Goal: Transaction & Acquisition: Obtain resource

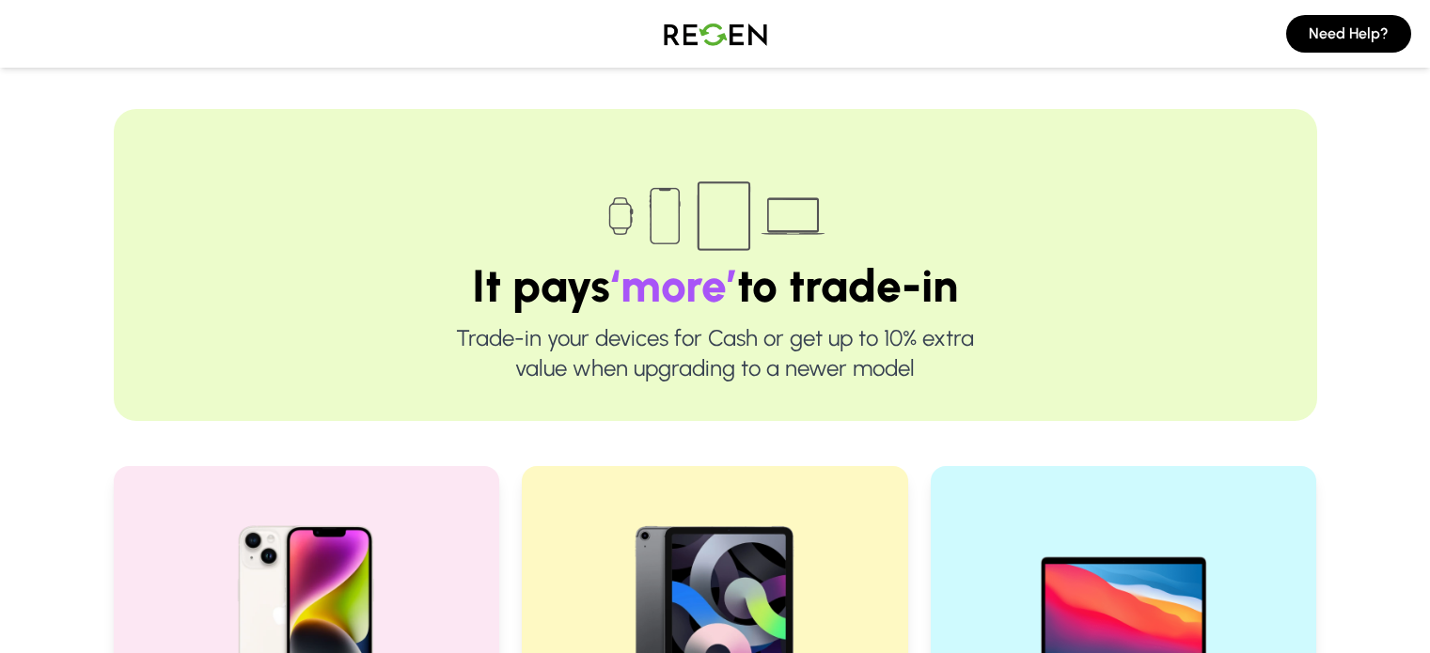
scroll to position [538, 0]
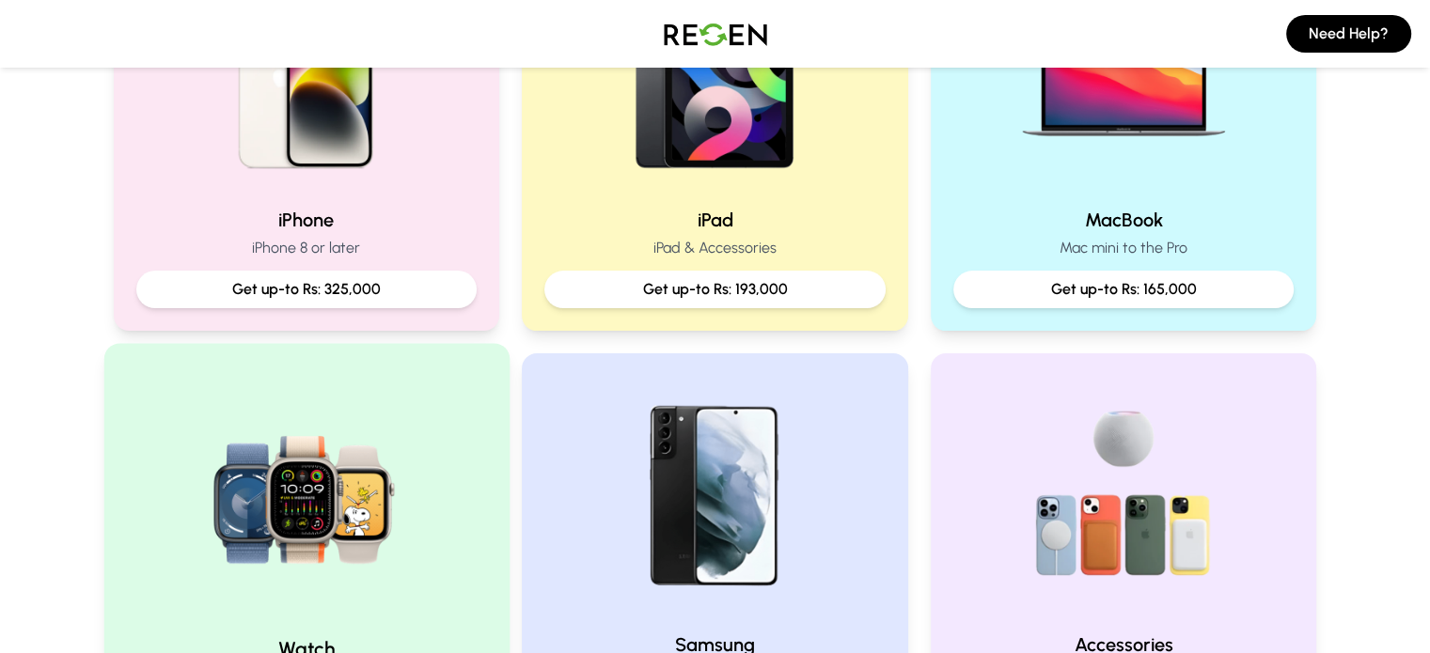
click at [337, 586] on img at bounding box center [306, 494] width 253 height 253
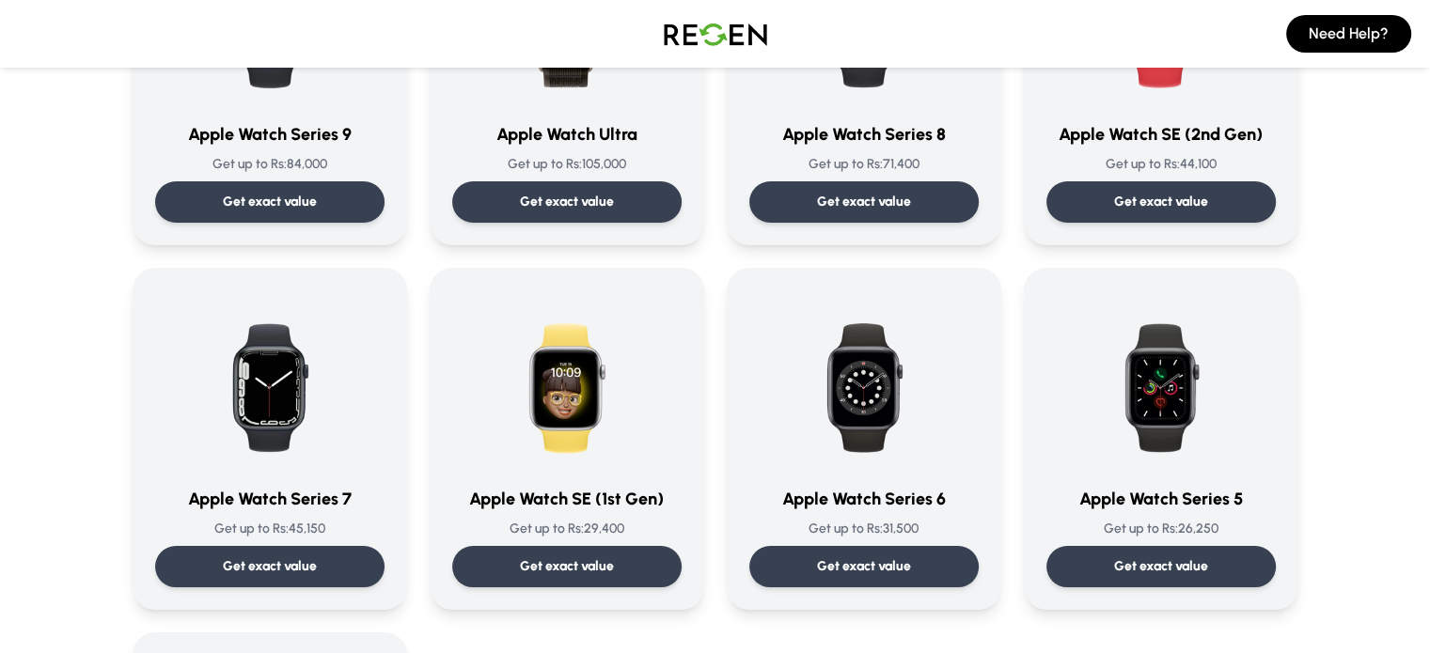
scroll to position [312, 0]
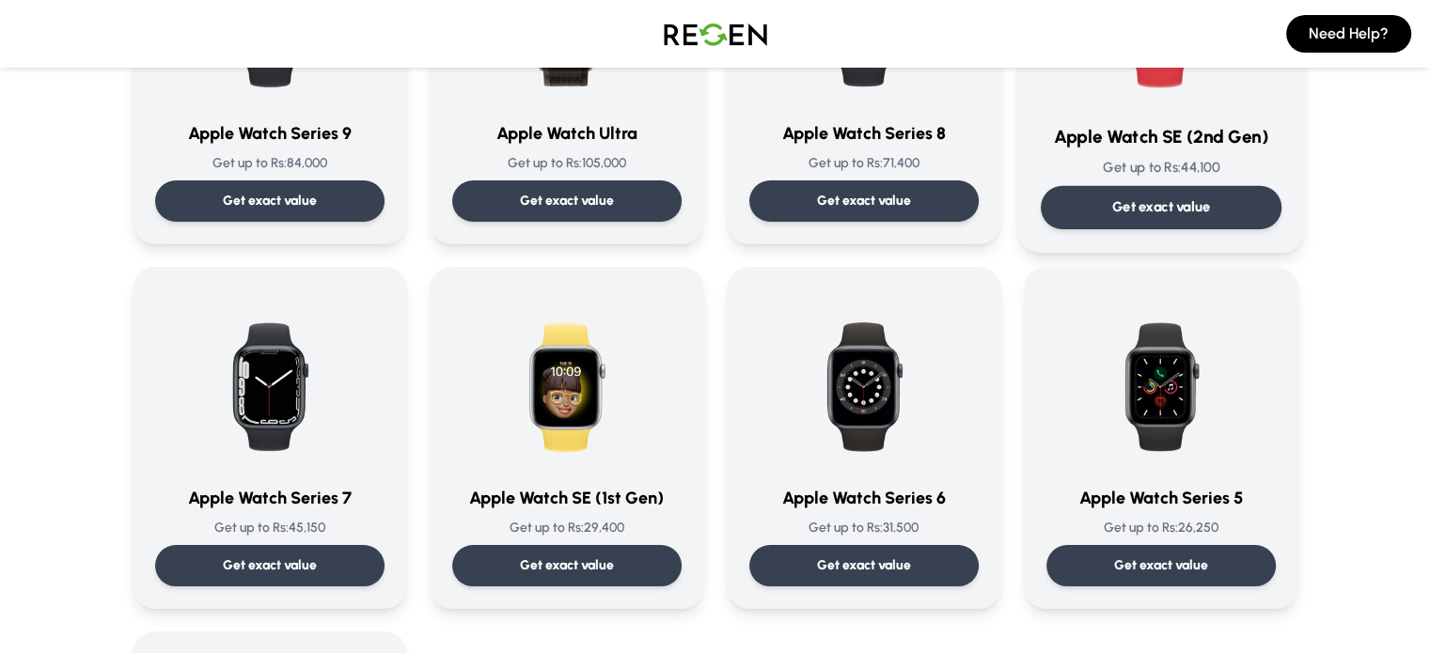
click at [1144, 225] on div "Get exact value" at bounding box center [1160, 207] width 241 height 43
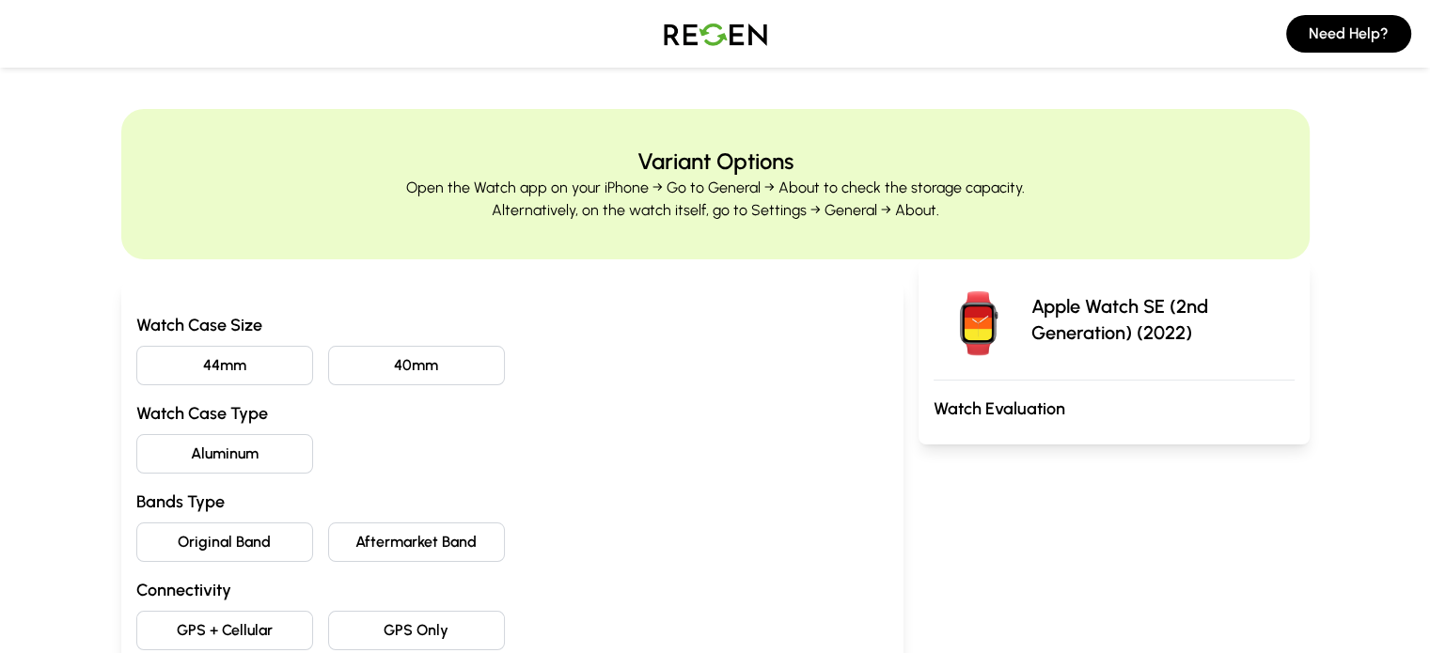
click at [210, 367] on button "44mm" at bounding box center [224, 365] width 177 height 39
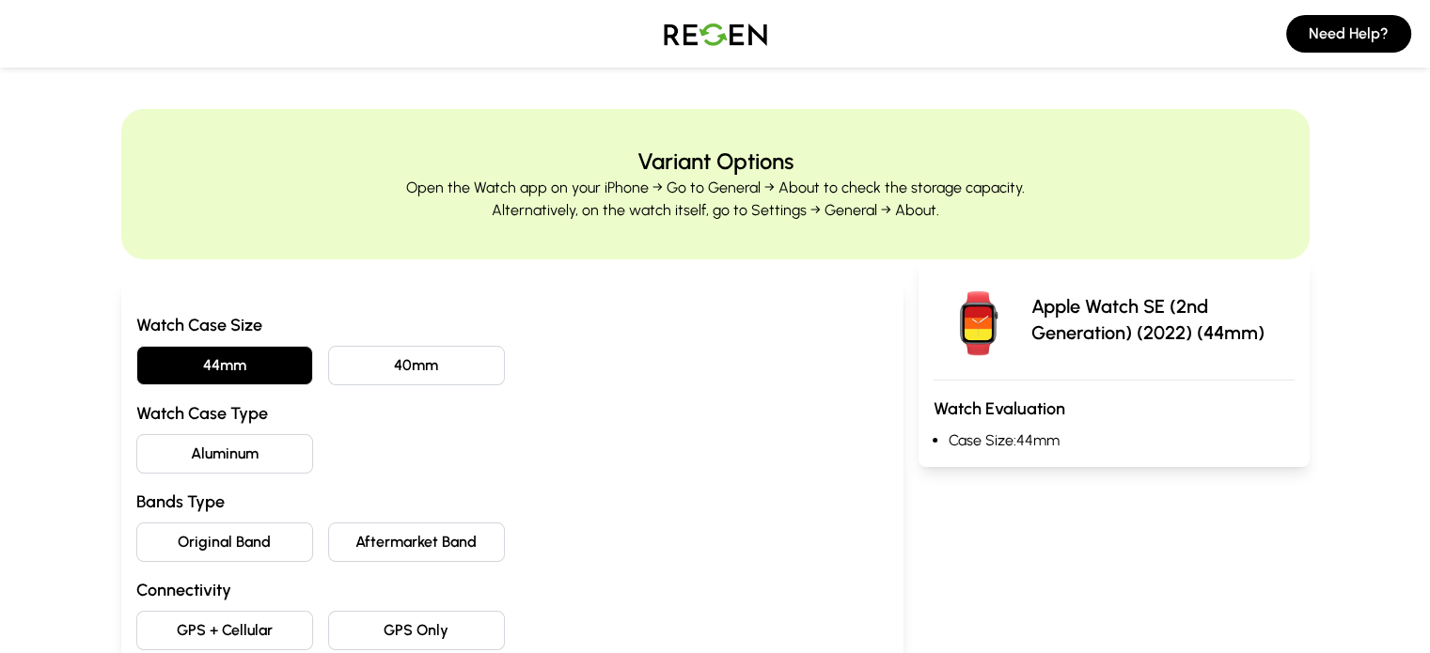
click at [177, 439] on button "Aluminum" at bounding box center [224, 453] width 177 height 39
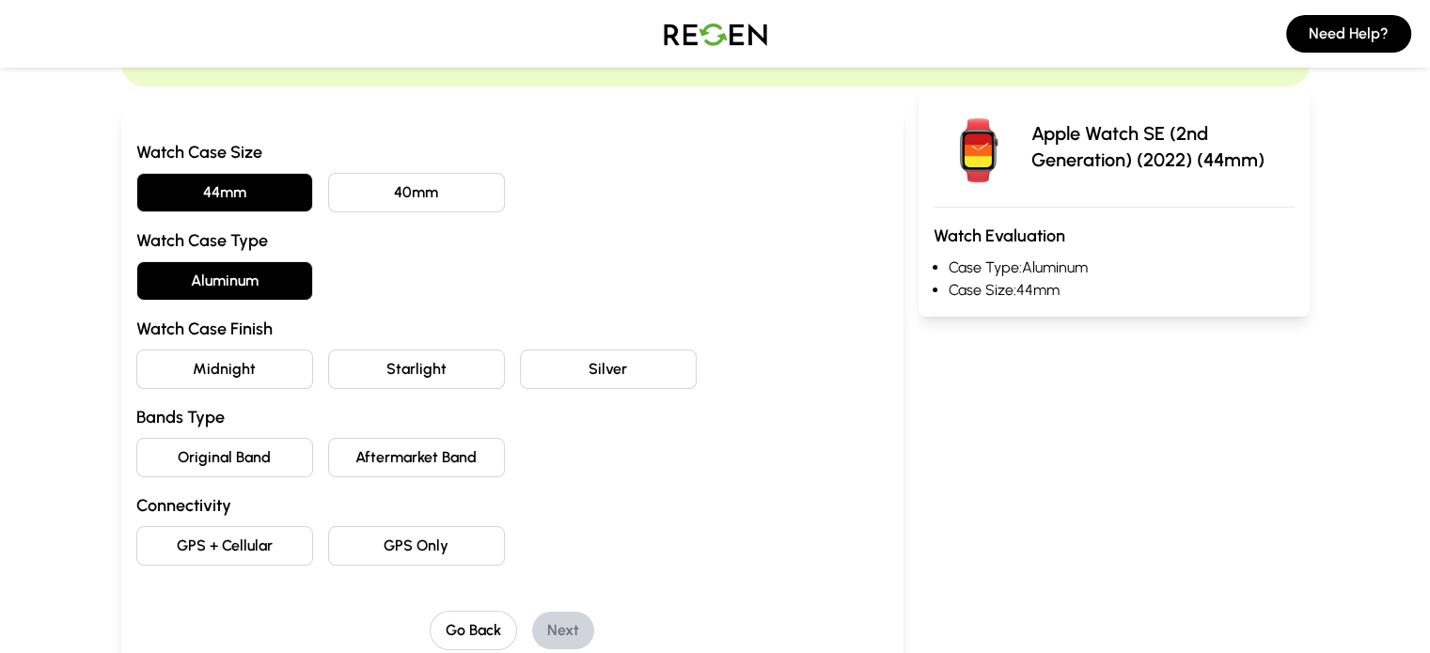
scroll to position [235, 0]
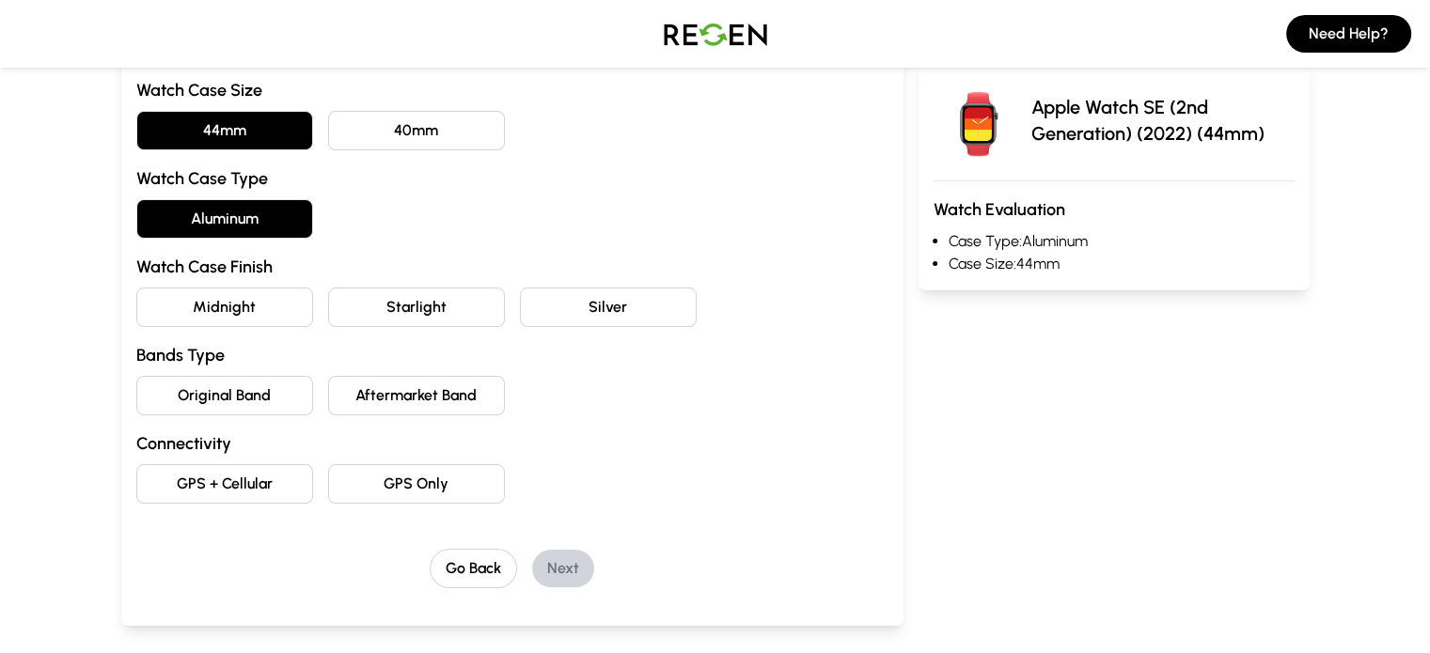
click at [141, 302] on button "Midnight" at bounding box center [224, 307] width 177 height 39
click at [153, 376] on button "Original Band" at bounding box center [224, 395] width 177 height 39
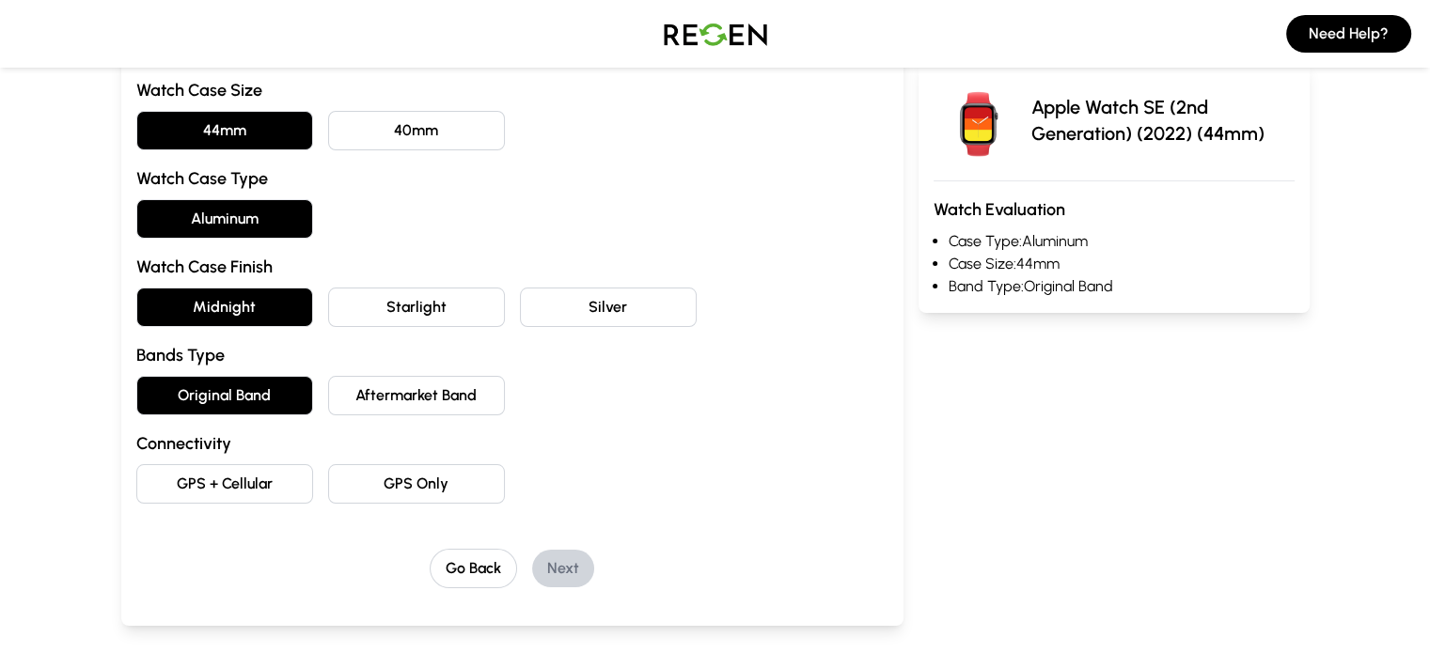
click at [365, 485] on button "GPS Only" at bounding box center [416, 483] width 177 height 39
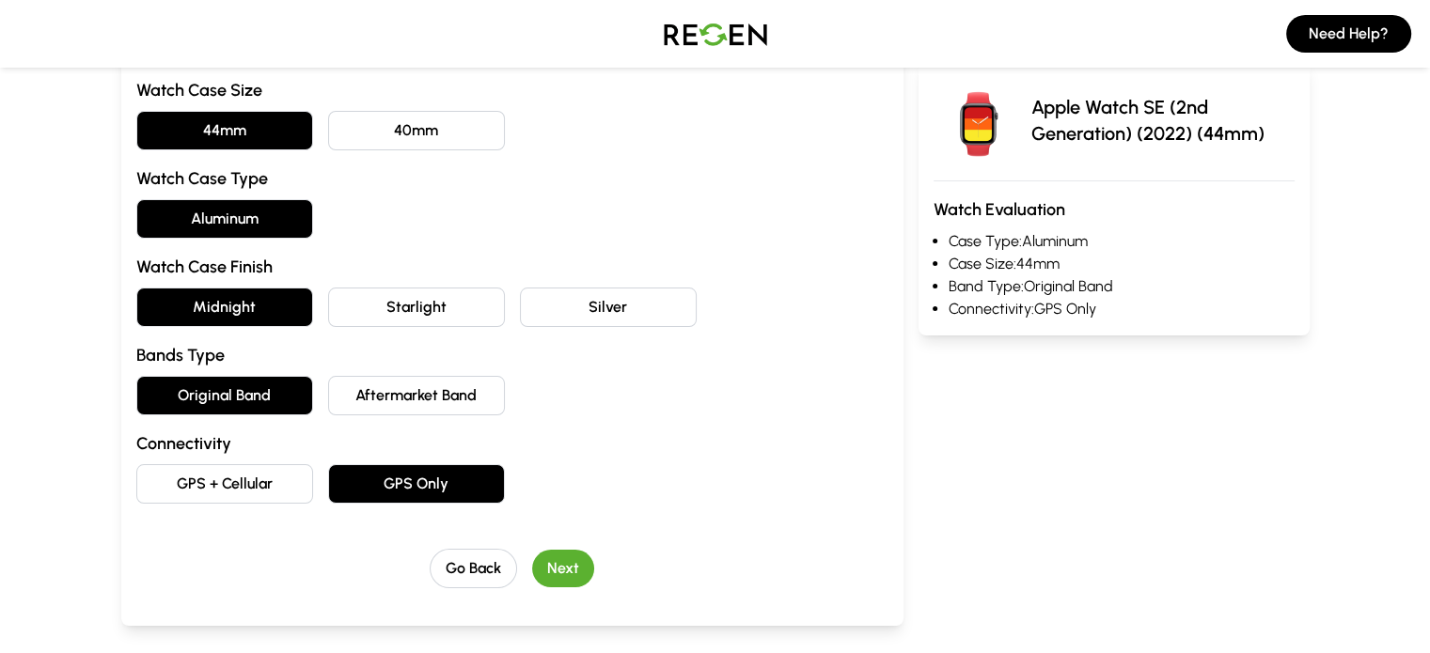
click at [557, 568] on div "Go Back Next" at bounding box center [512, 568] width 752 height 39
click at [532, 571] on button "Next" at bounding box center [563, 569] width 62 height 38
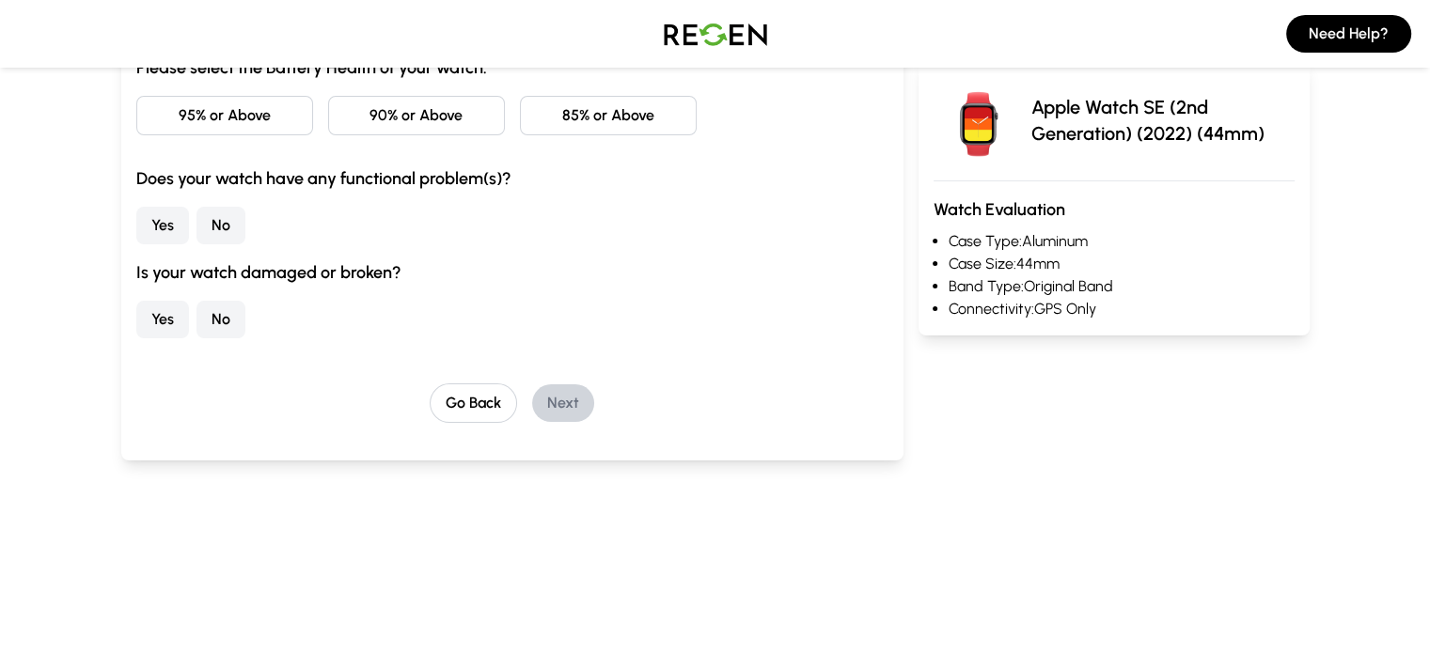
click at [196, 217] on button "No" at bounding box center [220, 226] width 49 height 38
click at [136, 316] on button "Yes" at bounding box center [162, 320] width 53 height 38
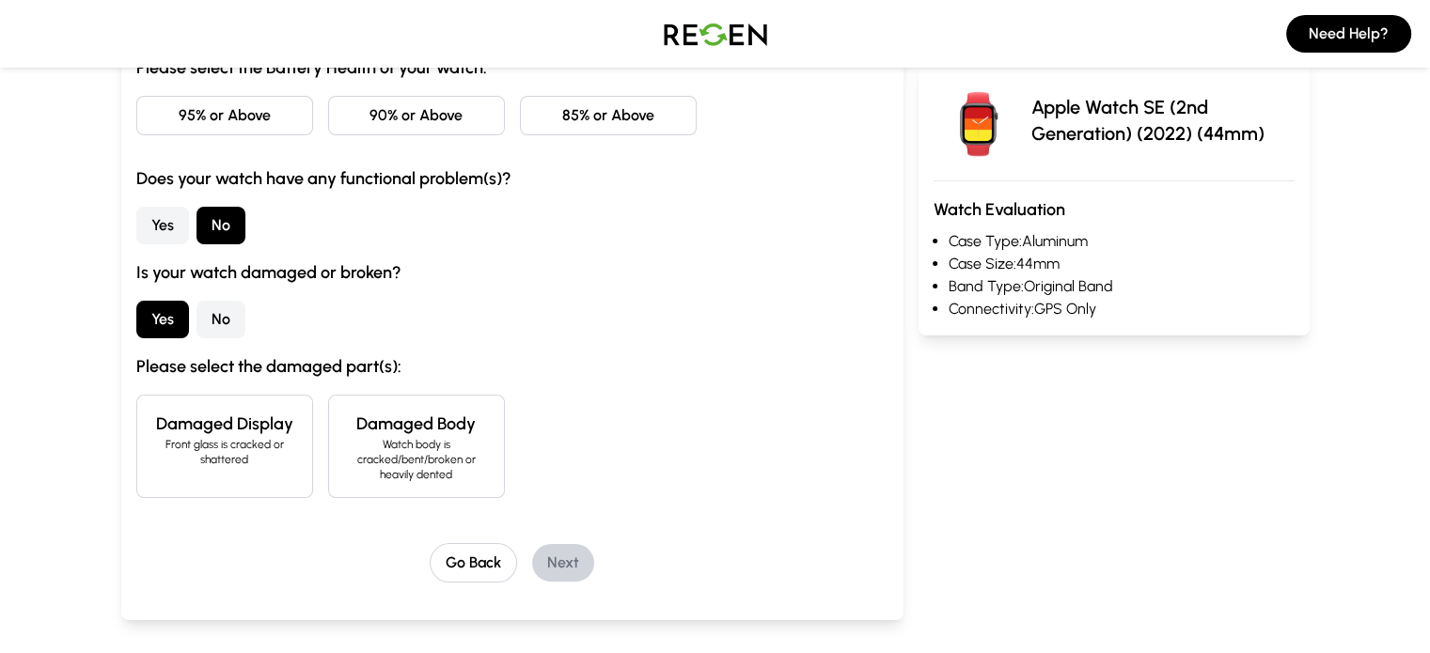
click at [187, 442] on p "Front glass is cracked or shattered" at bounding box center [224, 452] width 145 height 30
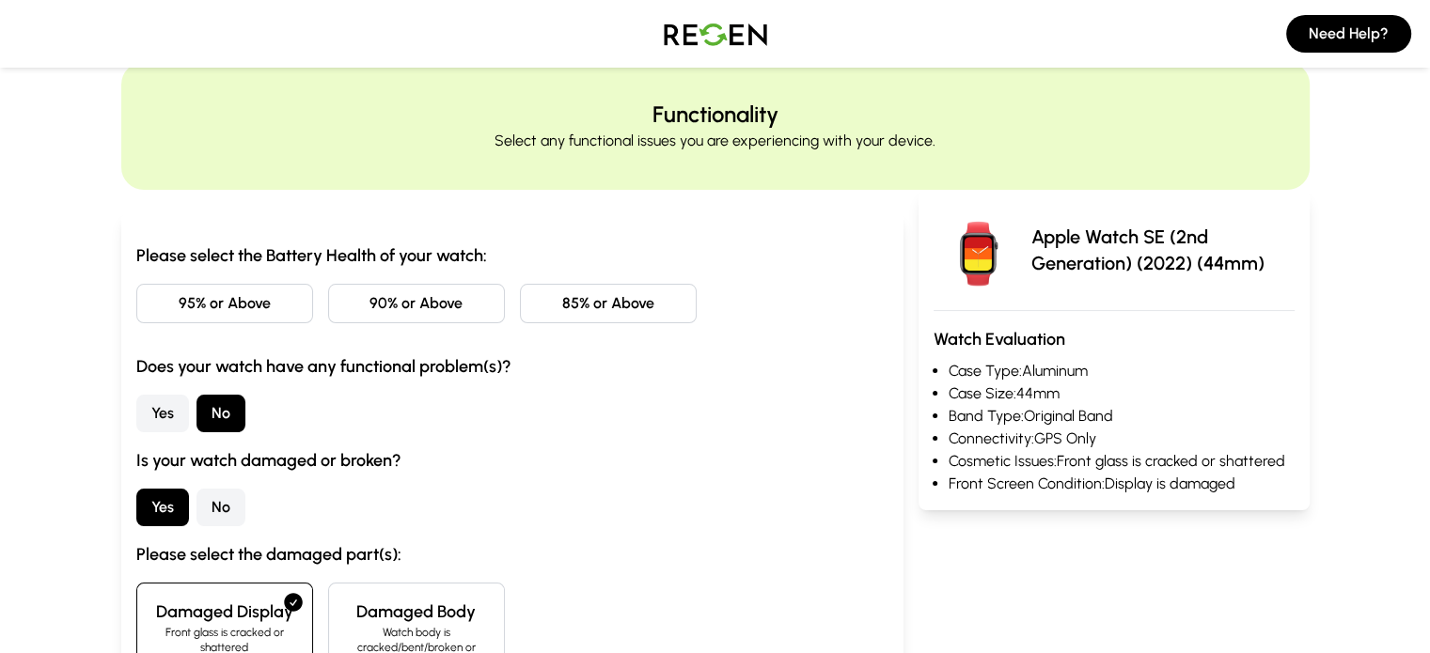
scroll to position [45, 0]
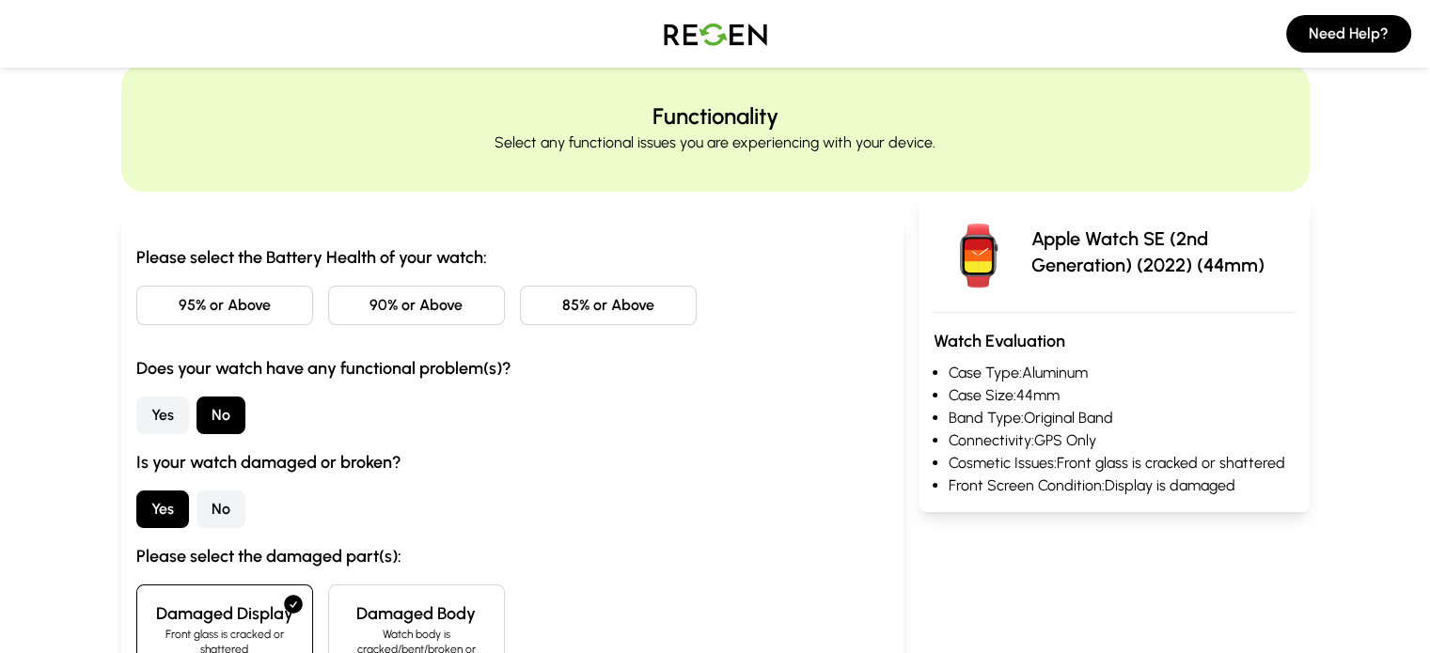
click at [165, 305] on button "95% or Above" at bounding box center [224, 305] width 177 height 39
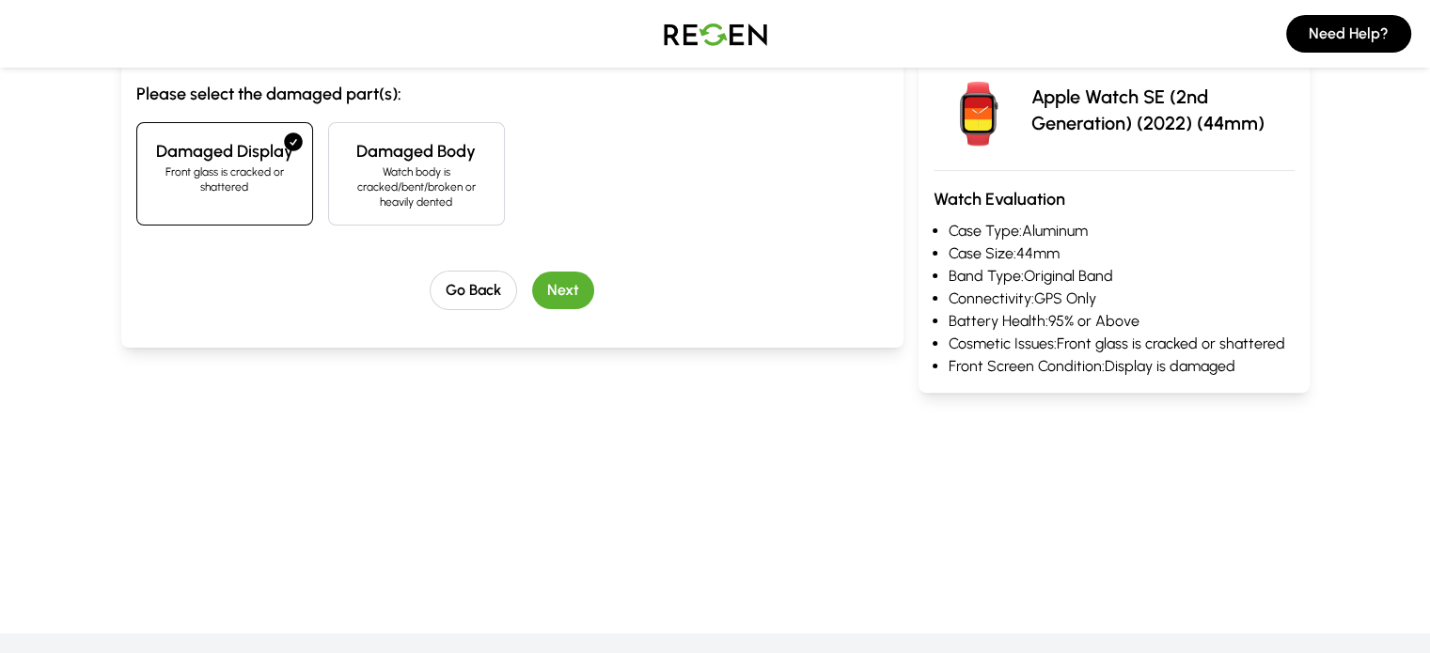
scroll to position [508, 0]
click at [532, 290] on button "Next" at bounding box center [563, 291] width 62 height 38
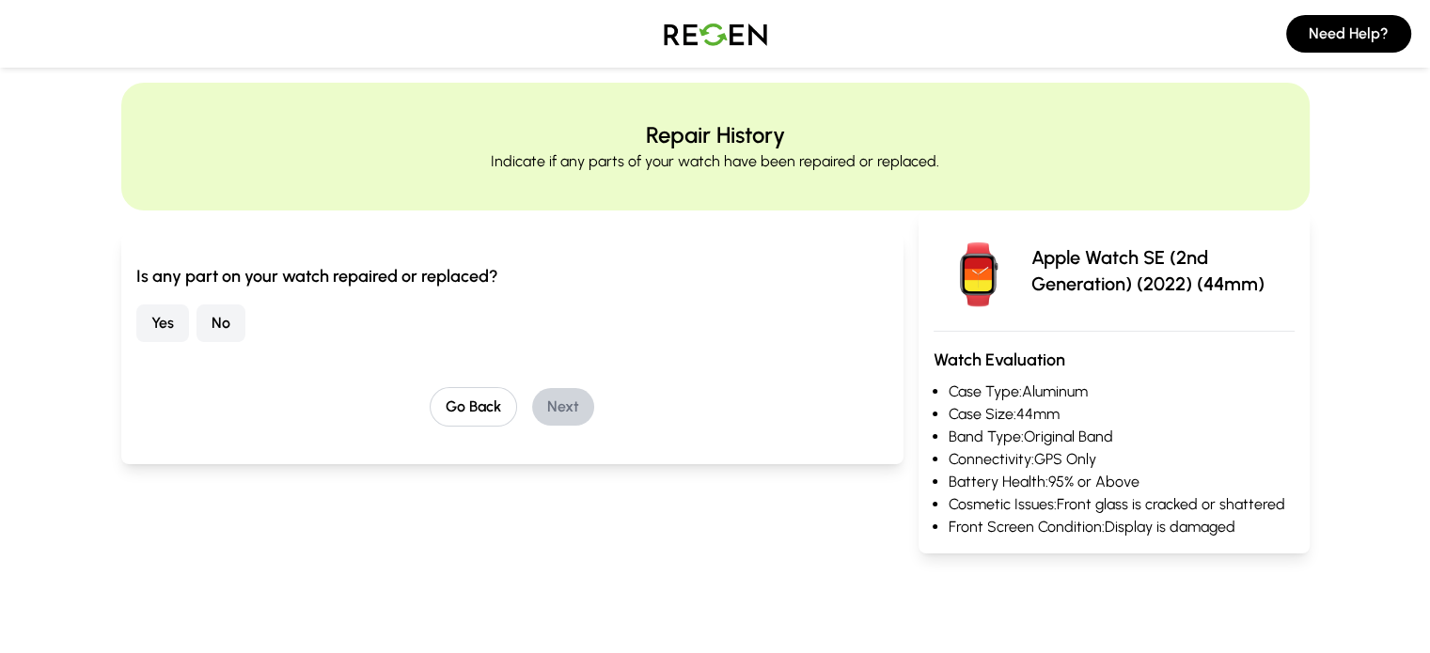
scroll to position [22, 0]
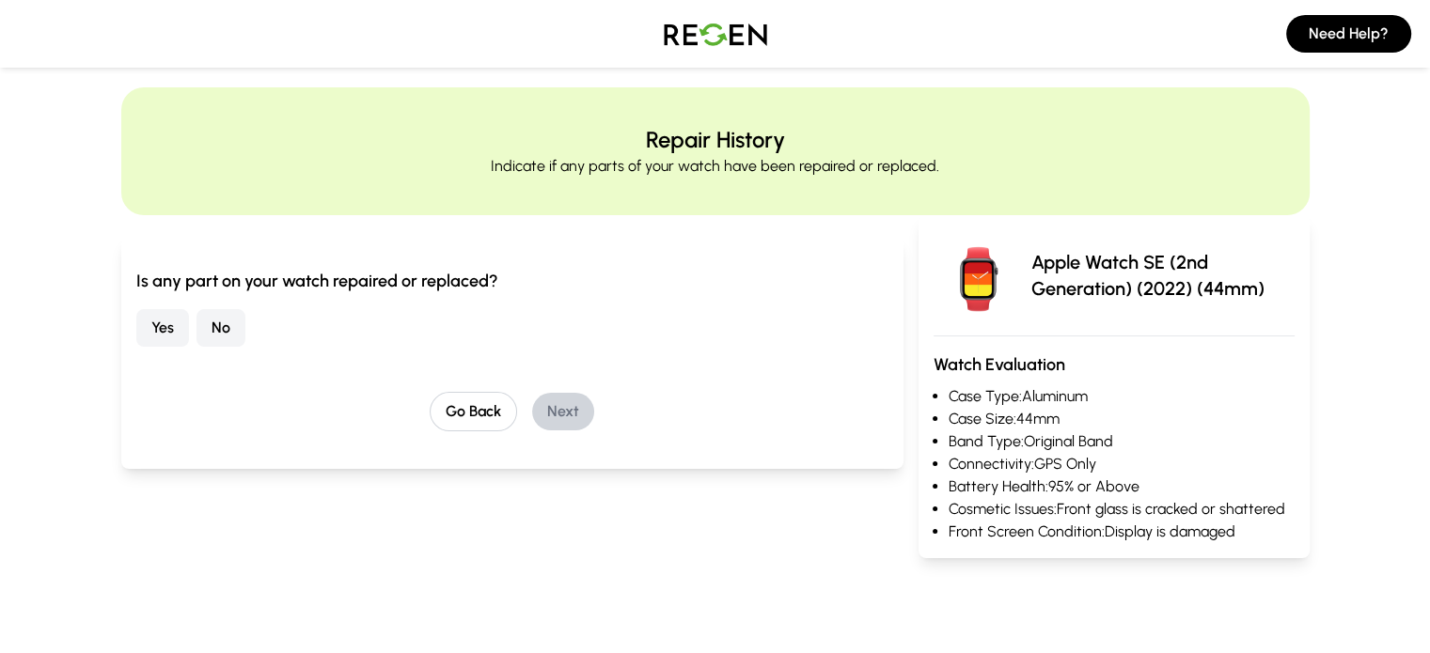
click at [136, 322] on button "Yes" at bounding box center [162, 328] width 53 height 38
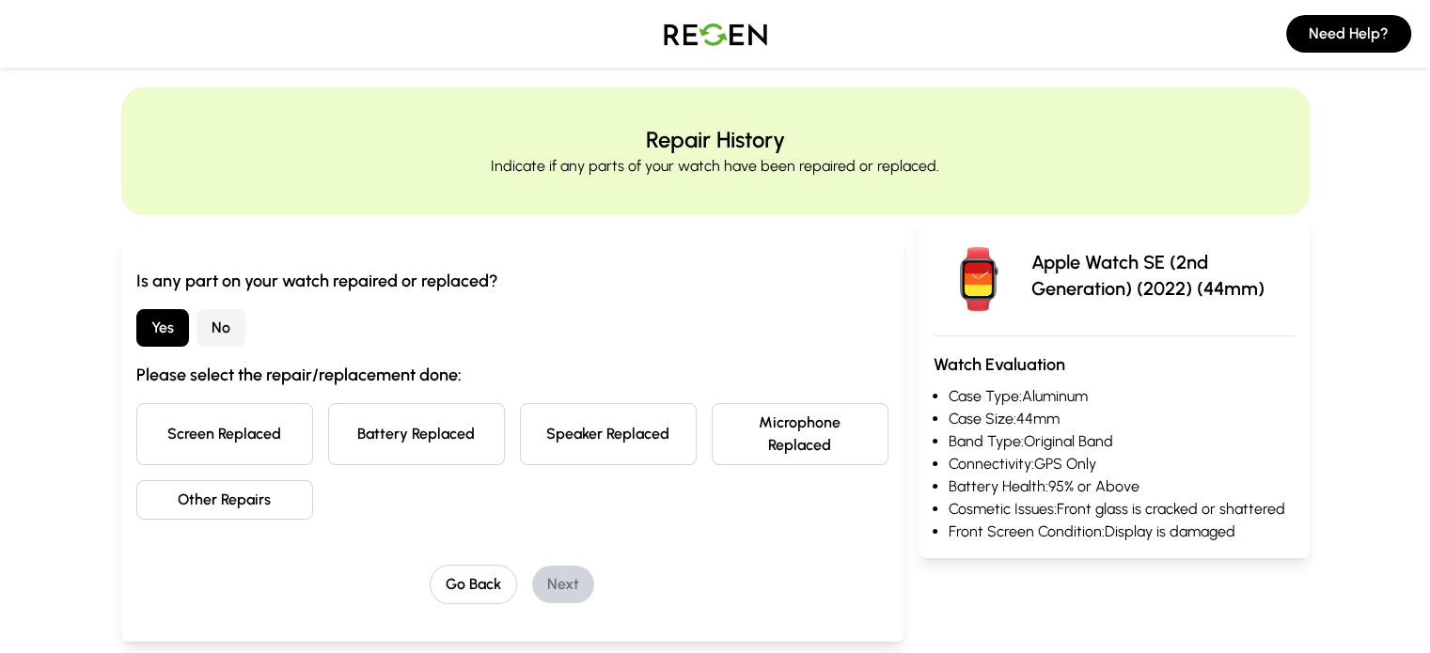
click at [173, 480] on button "Other Repairs" at bounding box center [224, 499] width 177 height 39
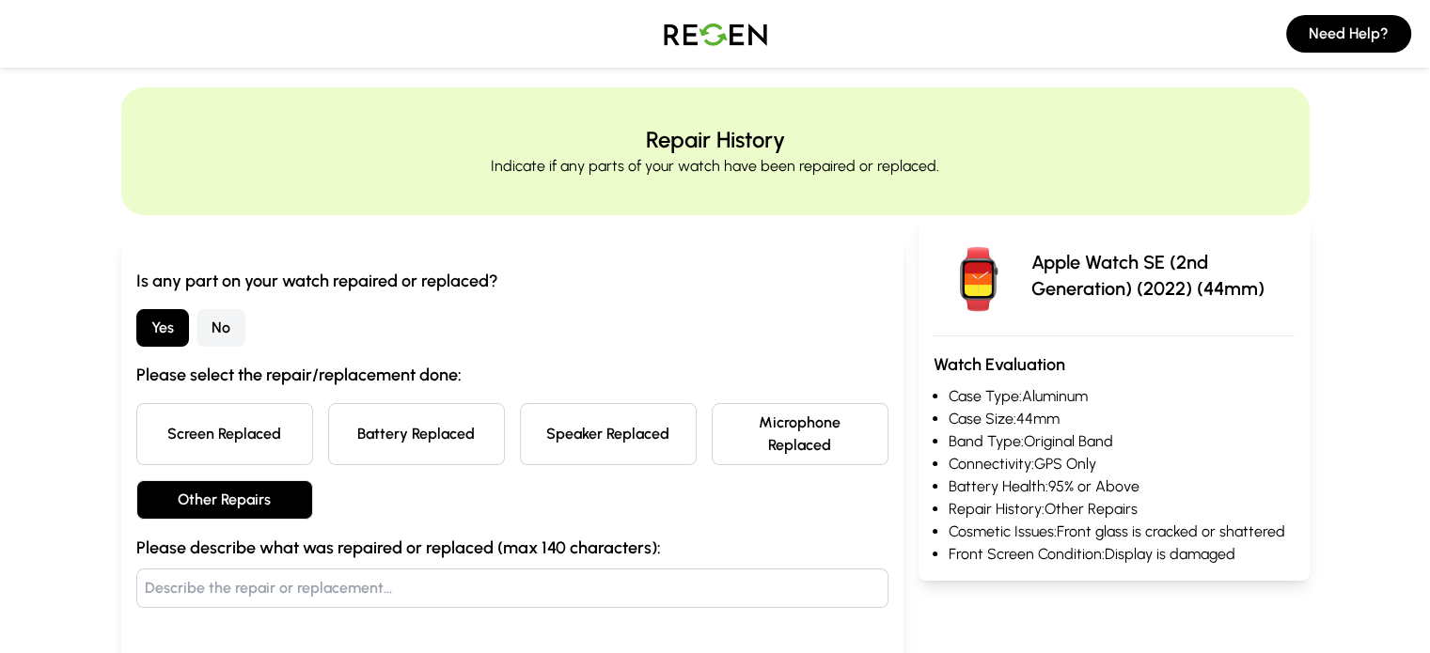
click at [198, 569] on input "text" at bounding box center [512, 588] width 752 height 39
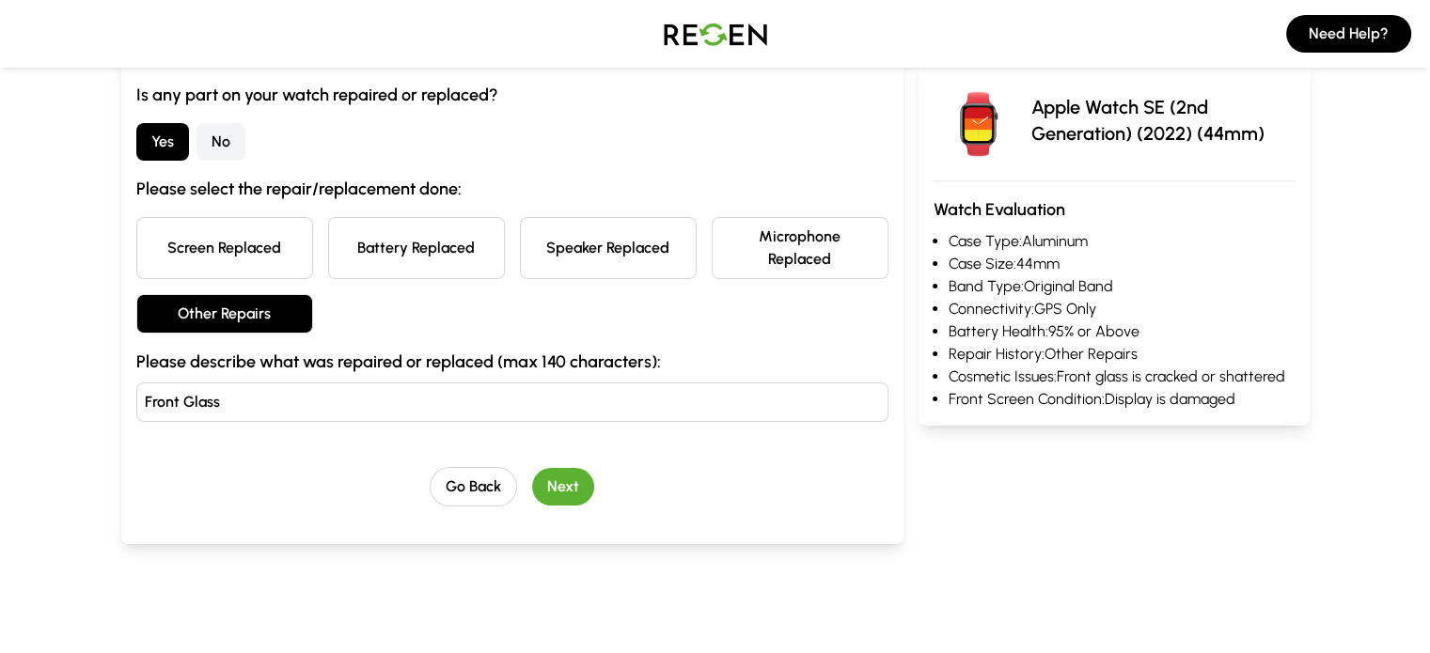
type input "Front Glass"
click at [532, 468] on button "Next" at bounding box center [563, 487] width 62 height 38
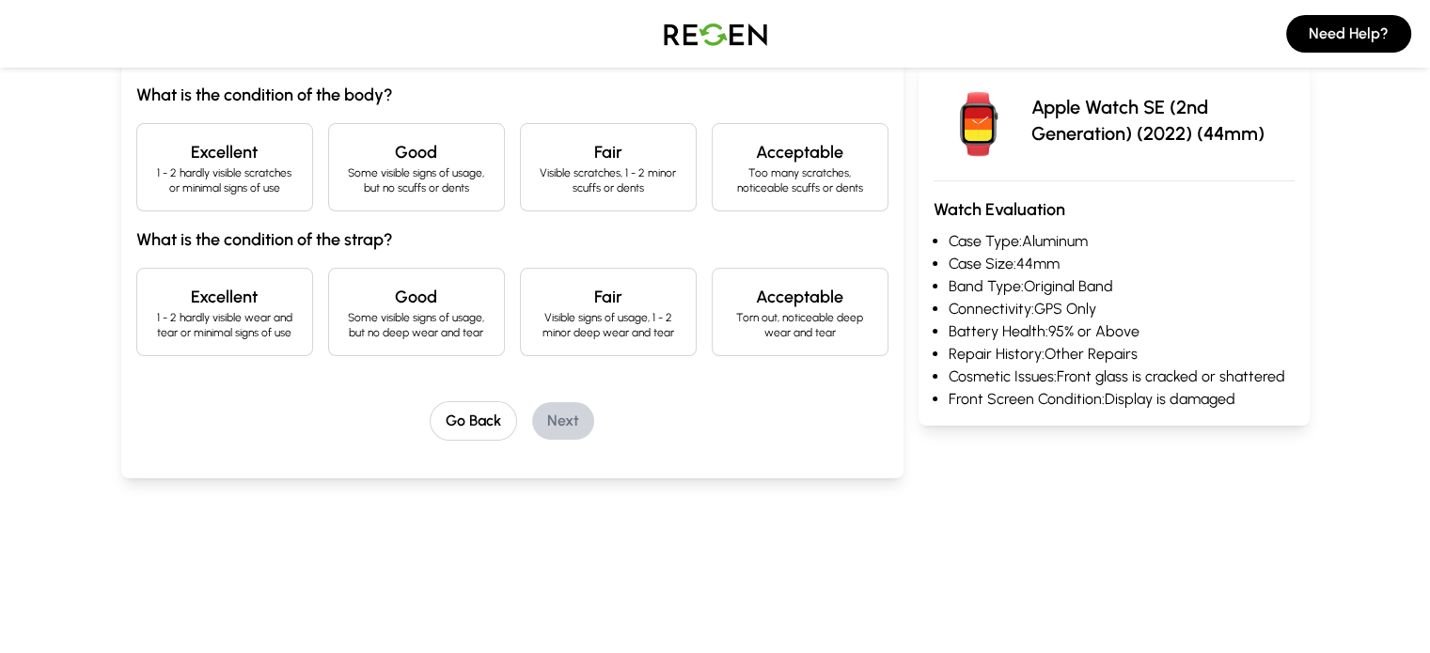
click at [178, 185] on p "1 - 2 hardly visible scratches or minimal signs of use" at bounding box center [224, 180] width 145 height 30
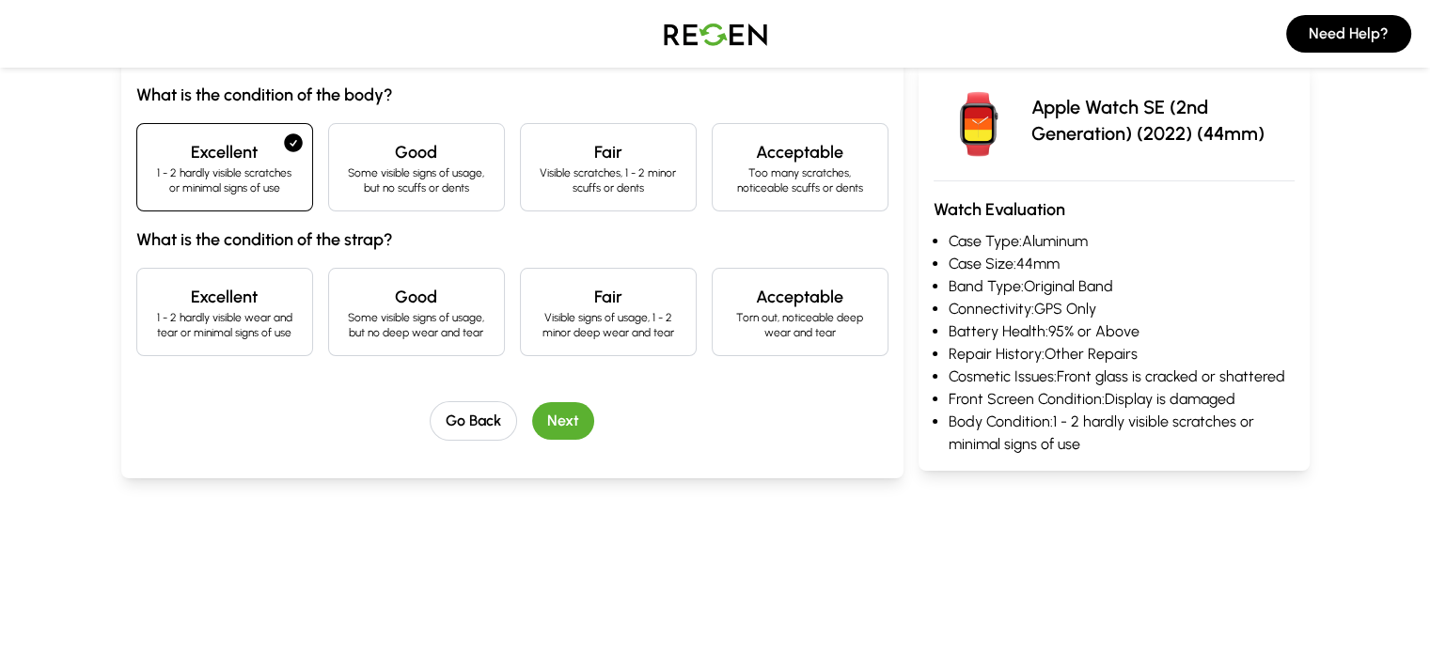
click at [154, 284] on h4 "Excellent" at bounding box center [224, 297] width 145 height 26
click at [532, 416] on button "Next" at bounding box center [563, 421] width 62 height 38
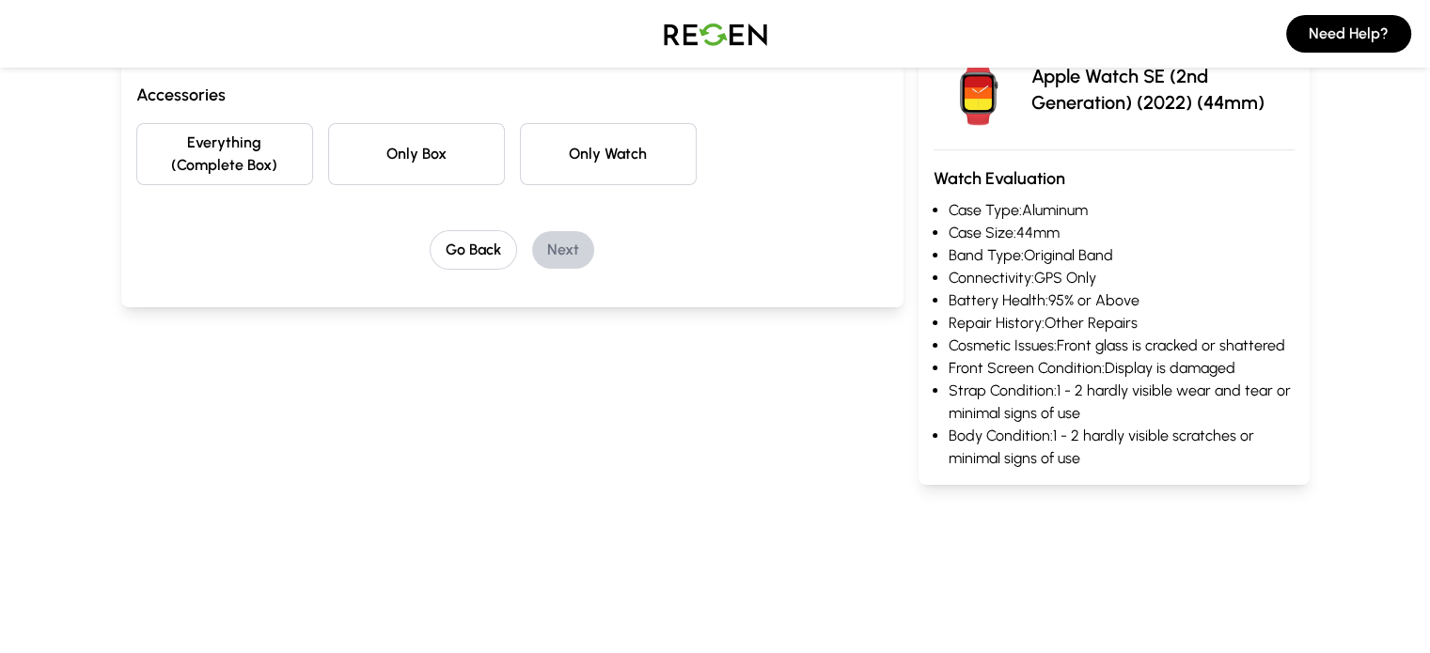
click at [177, 149] on button "Everything (Complete Box)" at bounding box center [224, 154] width 177 height 62
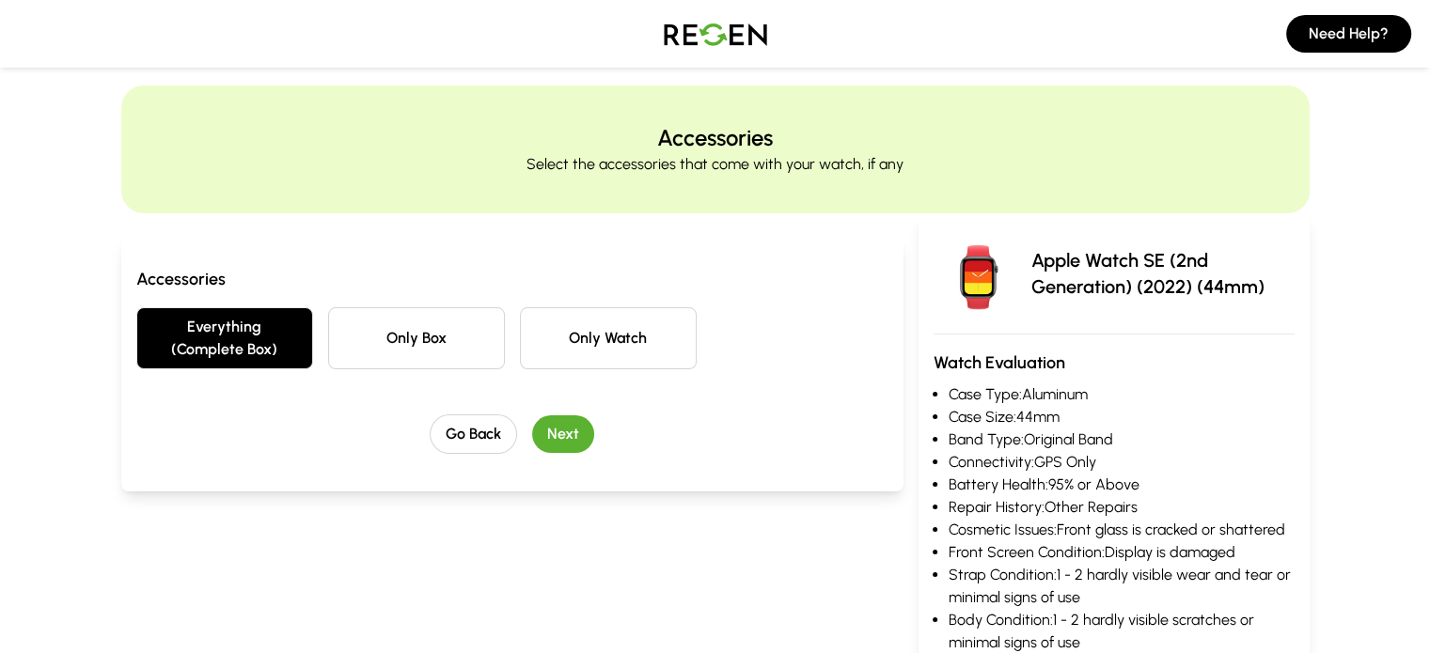
scroll to position [15, 0]
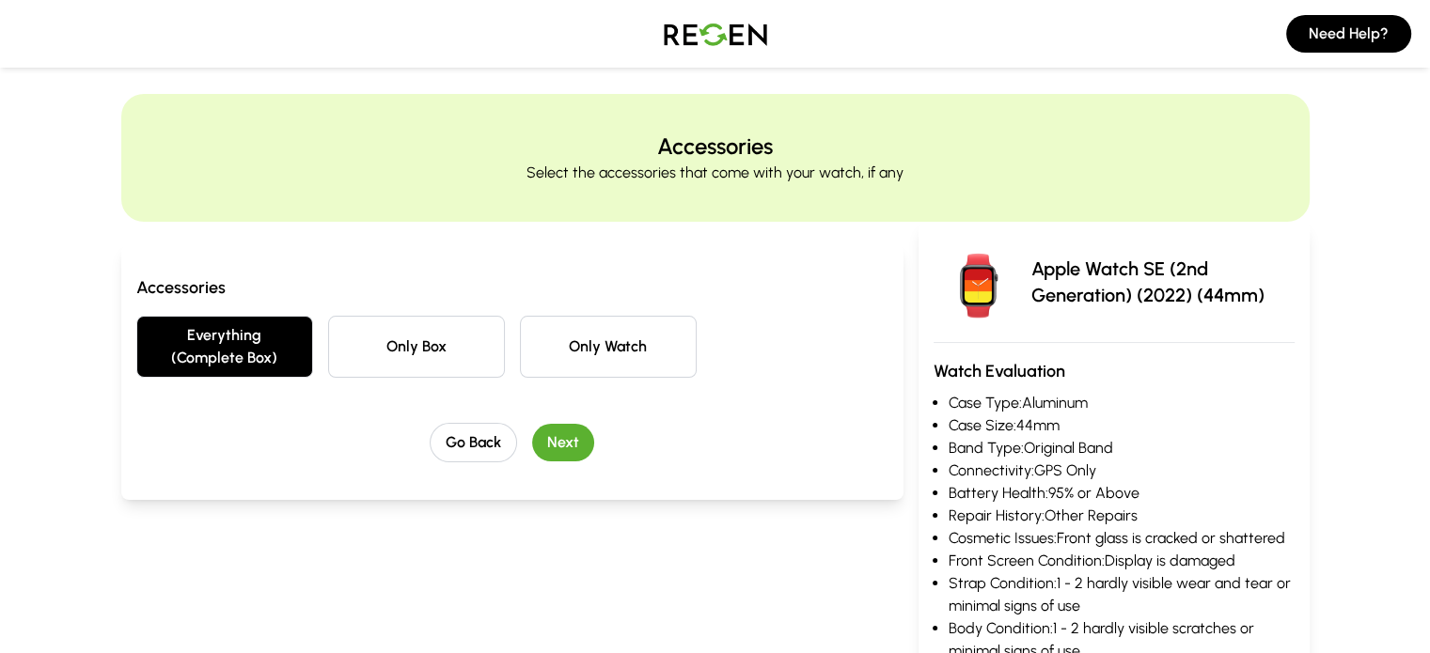
click at [532, 424] on button "Next" at bounding box center [563, 443] width 62 height 38
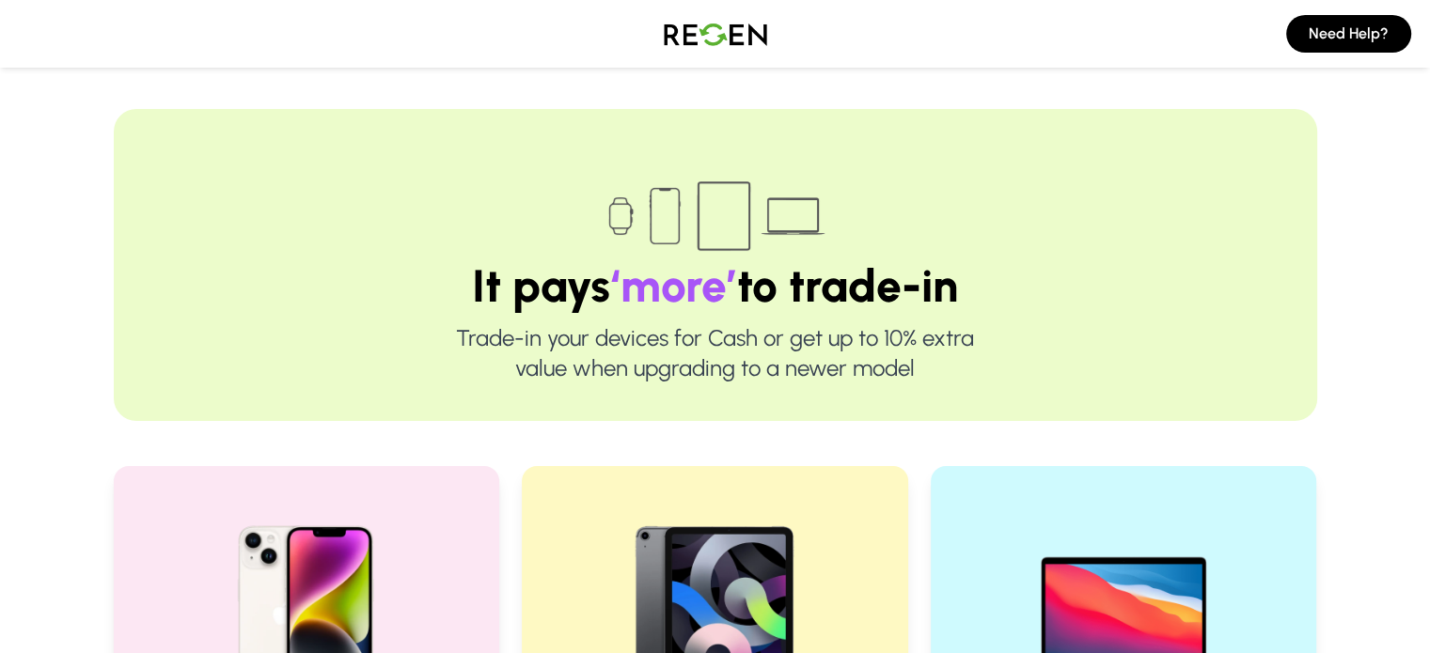
scroll to position [371, 0]
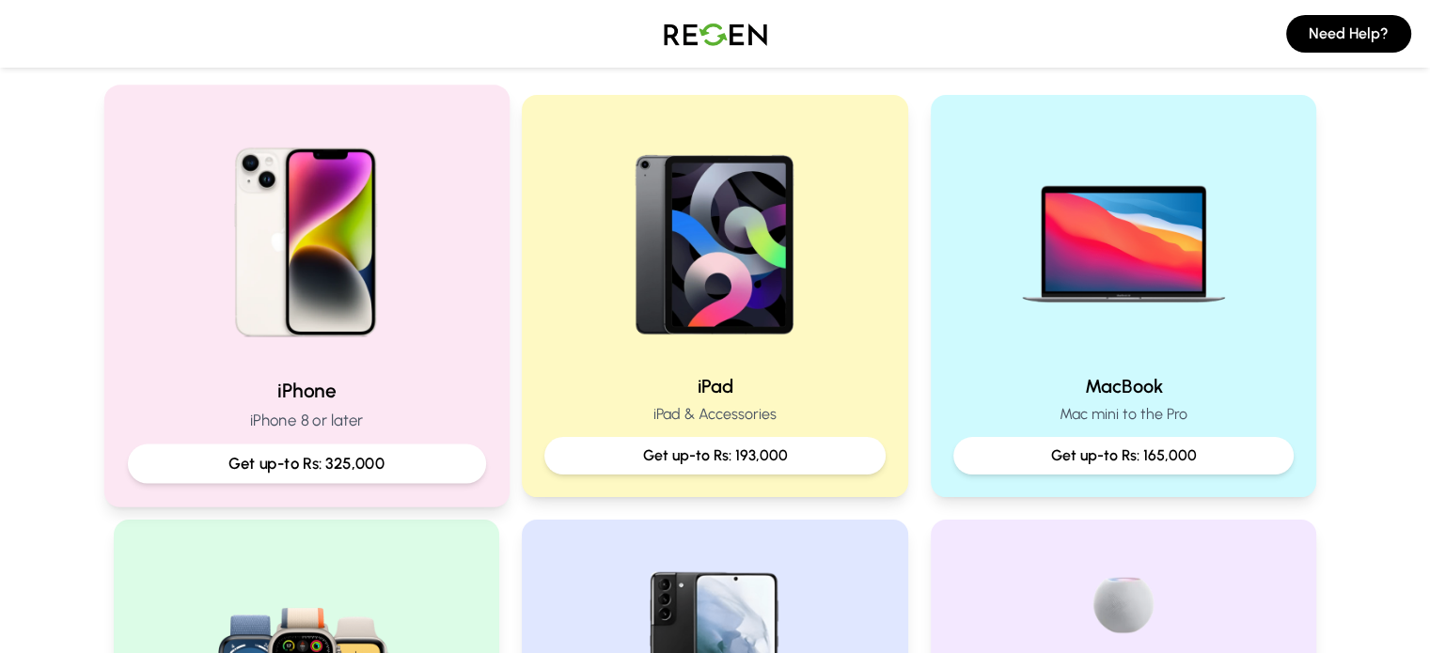
click at [357, 305] on img at bounding box center [306, 235] width 253 height 253
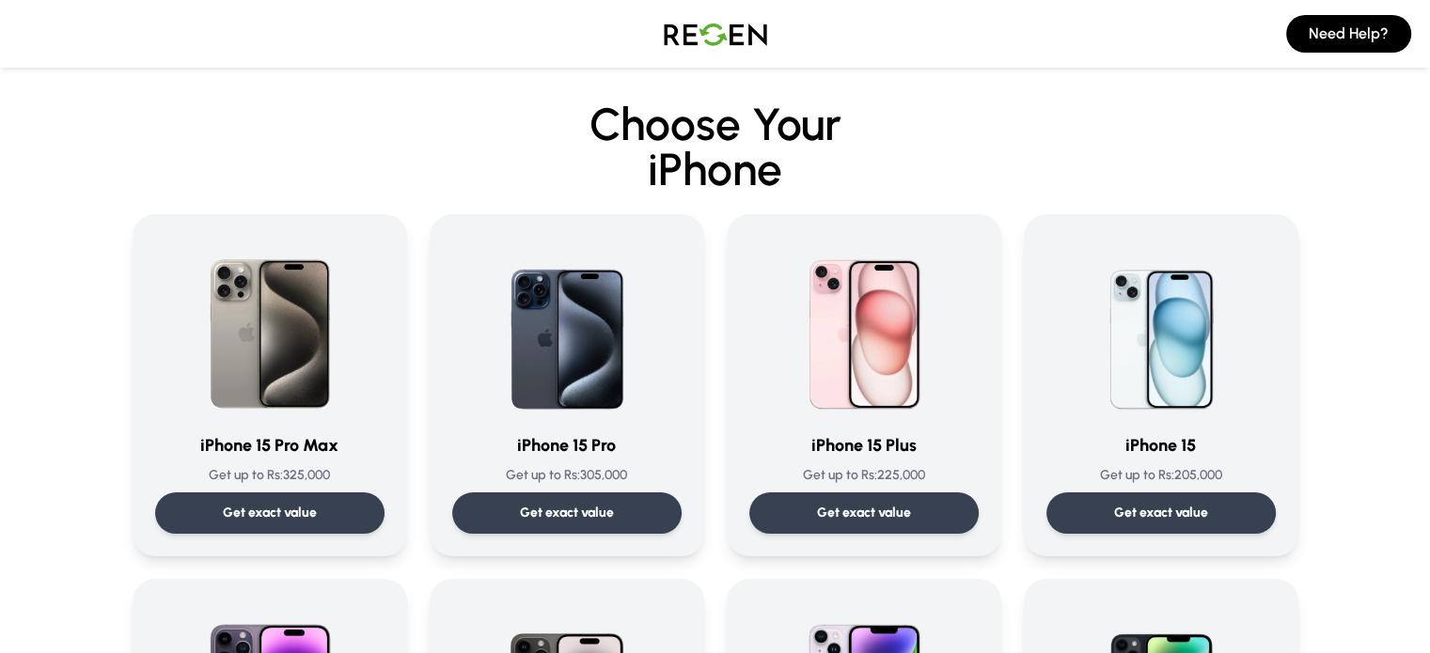
click at [357, 305] on div at bounding box center [269, 327] width 229 height 180
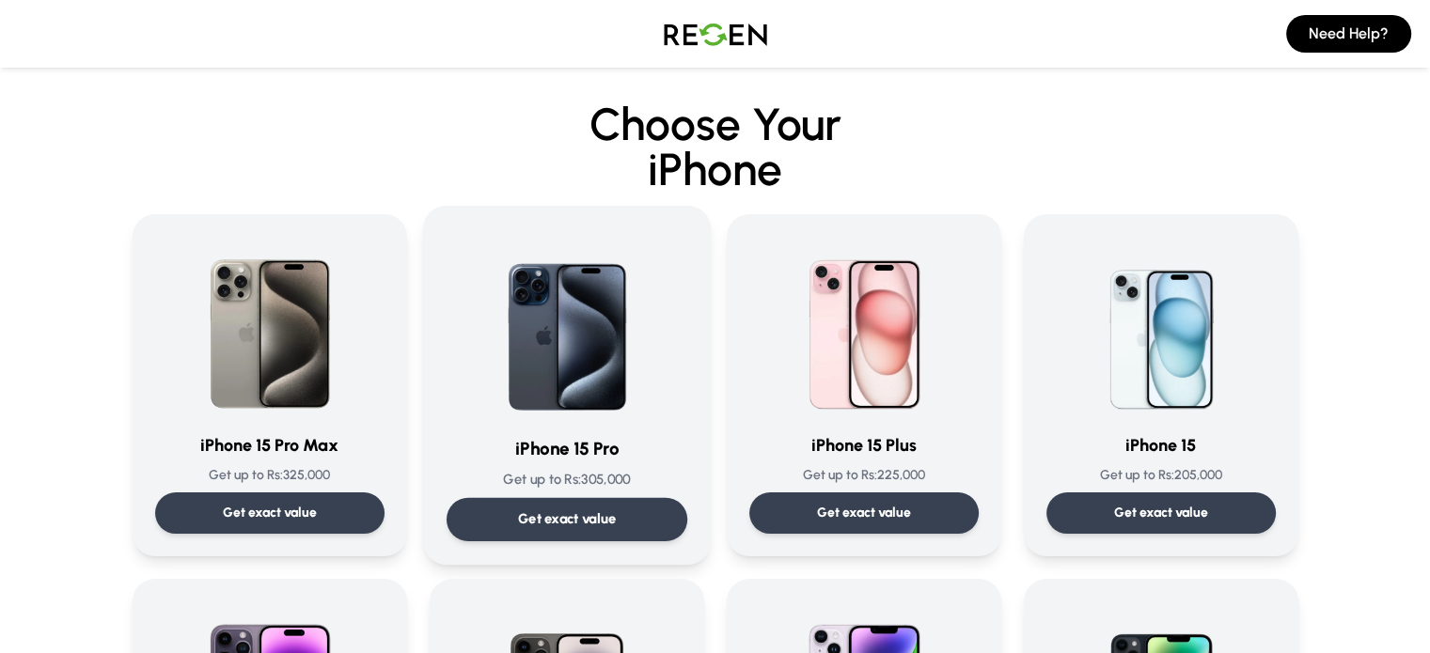
click at [594, 426] on div "iPhone 15 Pro Get up to Rs: 305,000 Get exact value" at bounding box center [566, 385] width 241 height 312
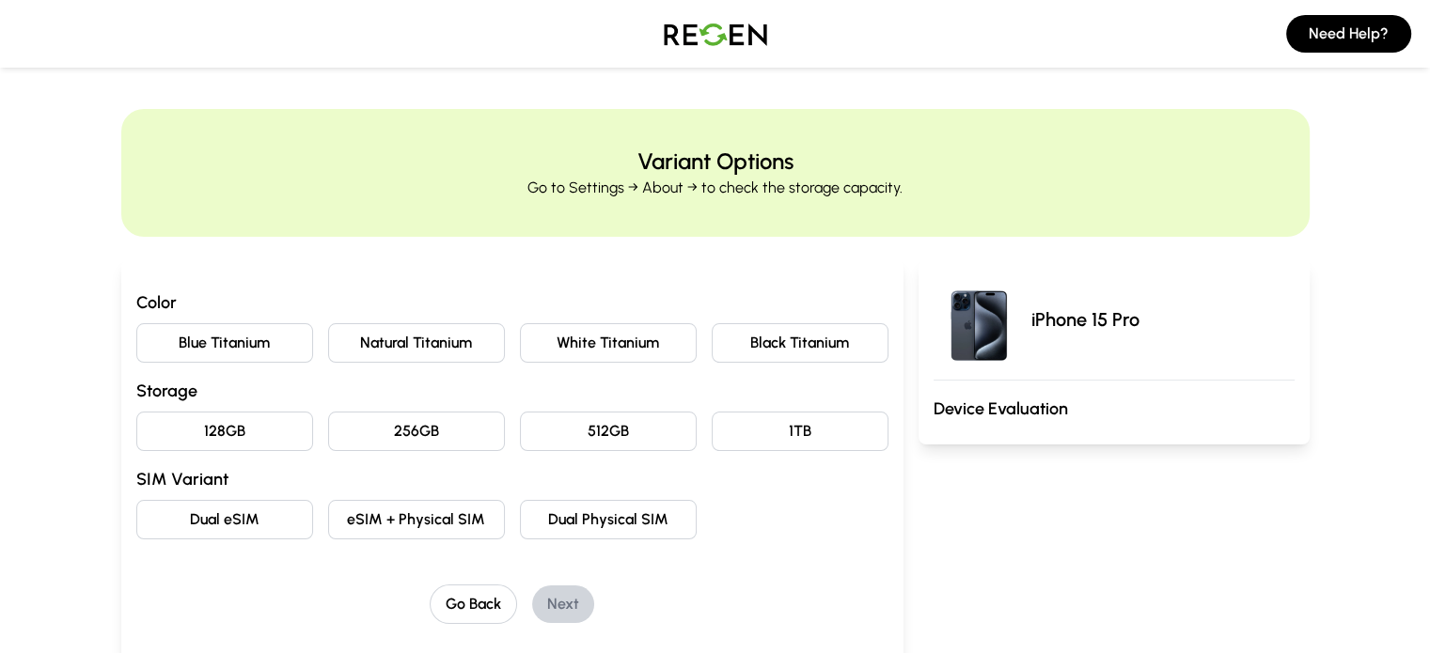
click at [364, 345] on button "Natural Titanium" at bounding box center [416, 342] width 177 height 39
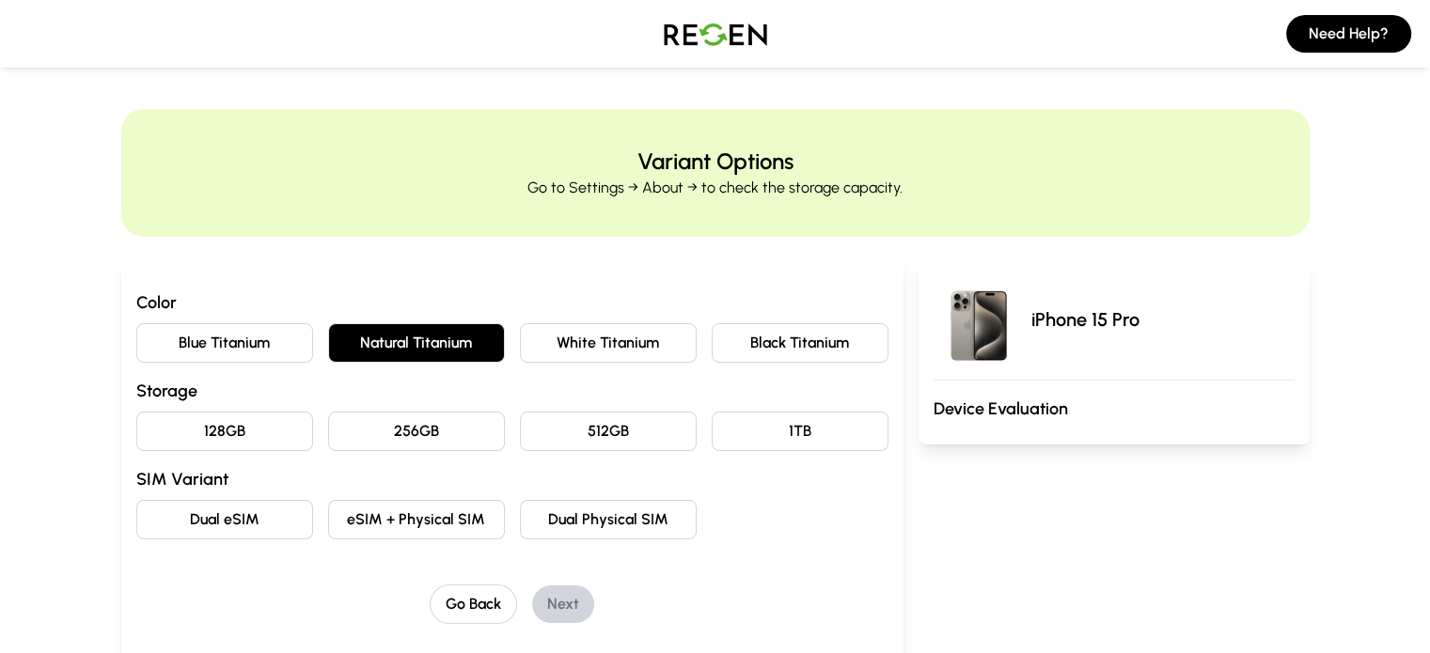
click at [388, 420] on button "256GB" at bounding box center [416, 431] width 177 height 39
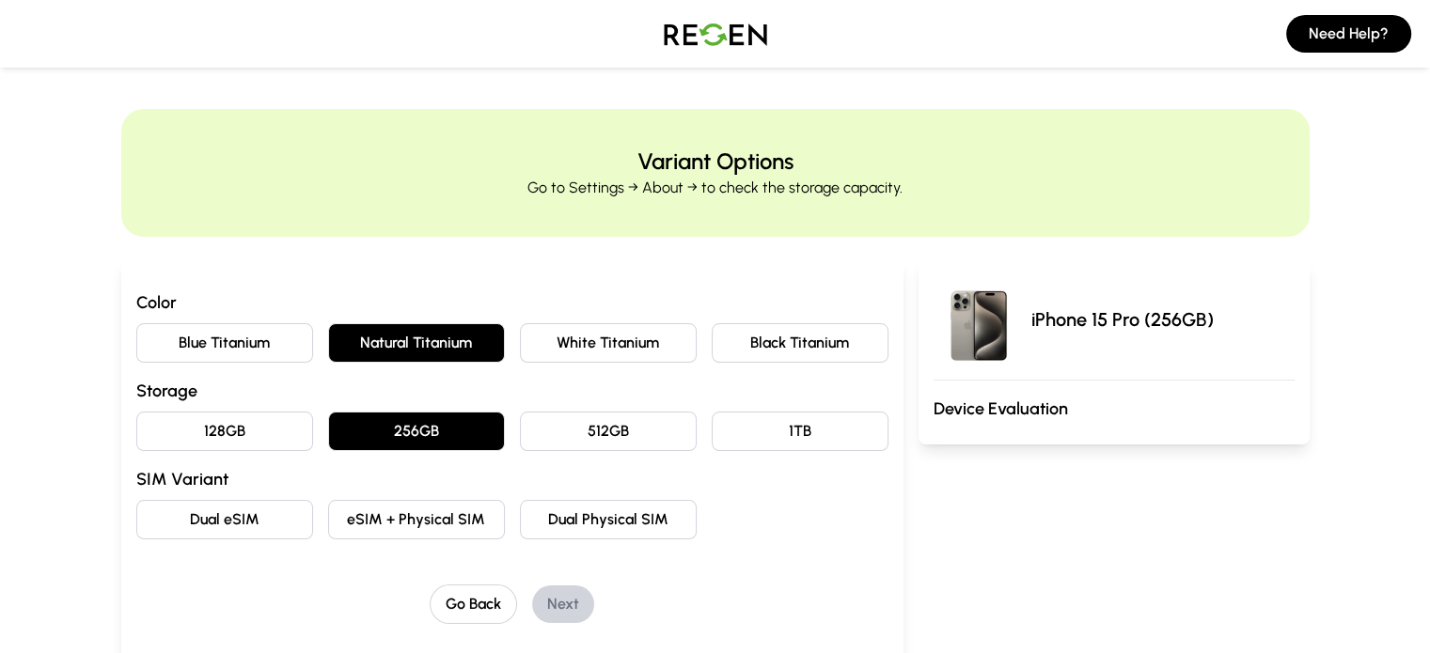
click at [370, 524] on button "eSIM + Physical SIM" at bounding box center [416, 519] width 177 height 39
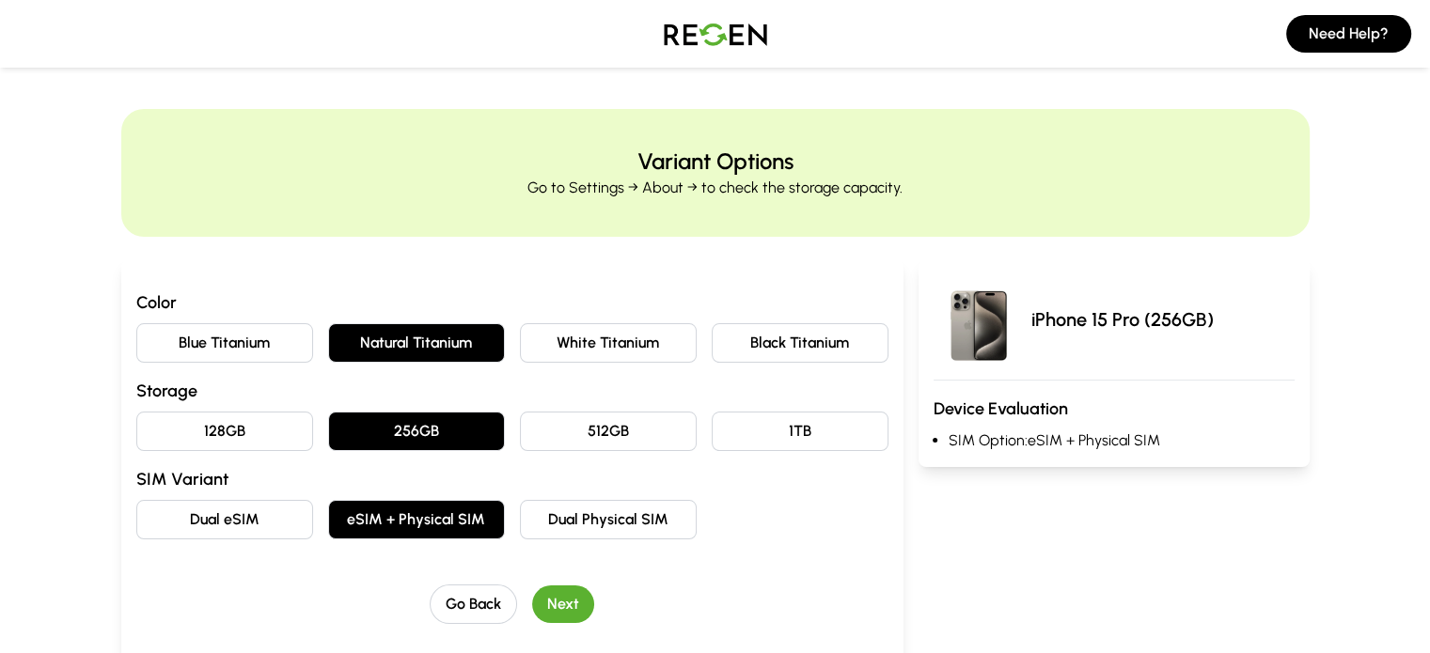
click at [532, 599] on button "Next" at bounding box center [563, 605] width 62 height 38
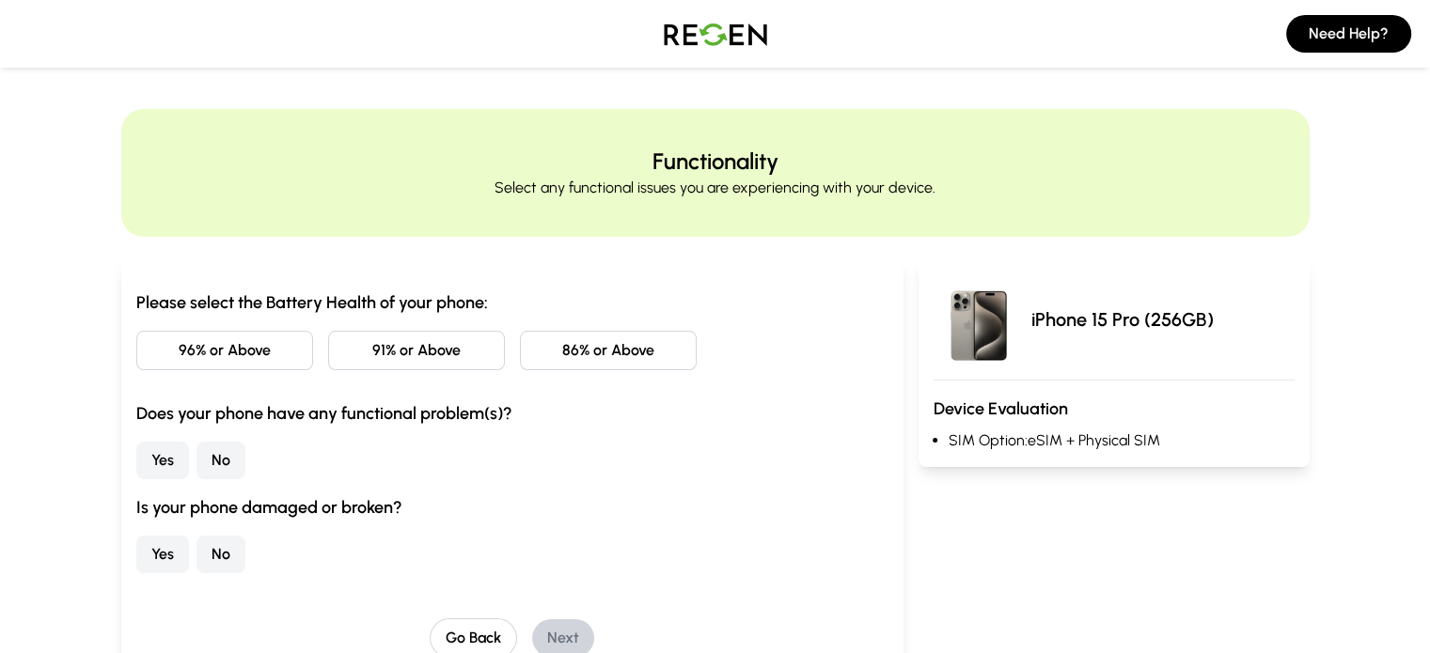
click at [147, 358] on button "96% or Above" at bounding box center [224, 350] width 177 height 39
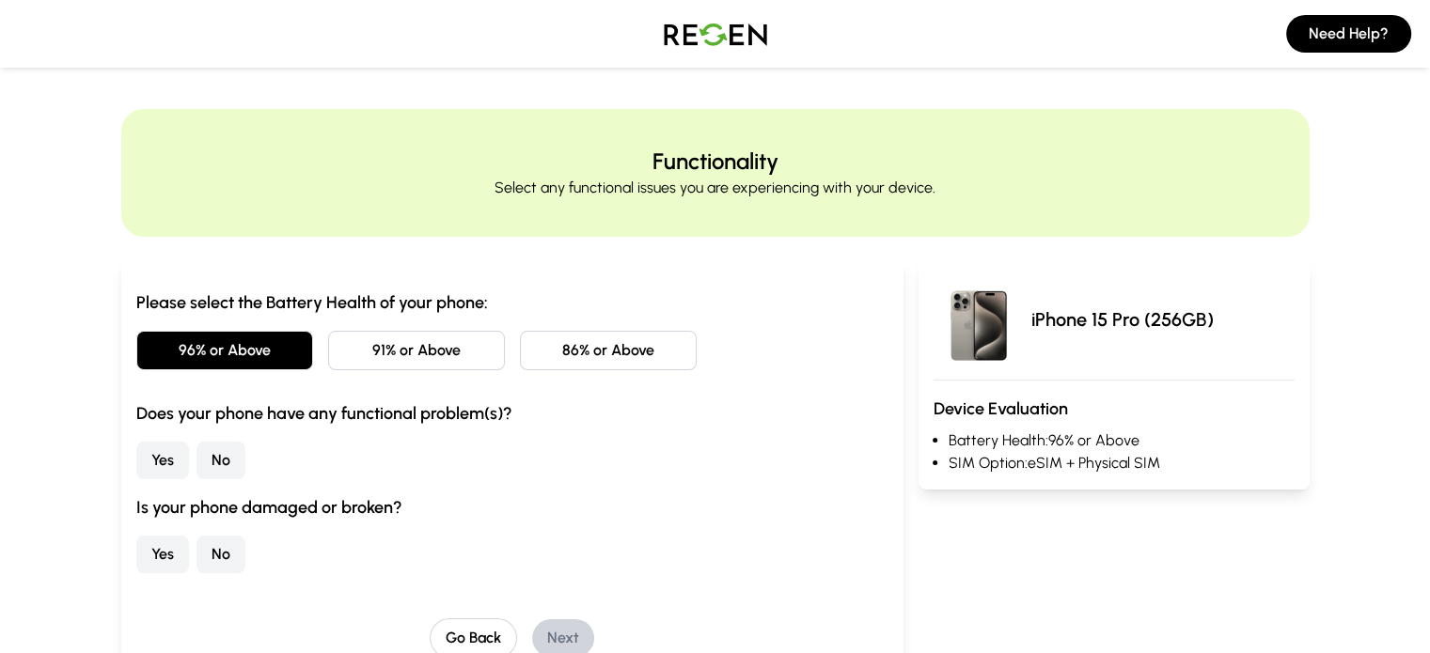
click at [328, 345] on button "91% or Above" at bounding box center [416, 350] width 177 height 39
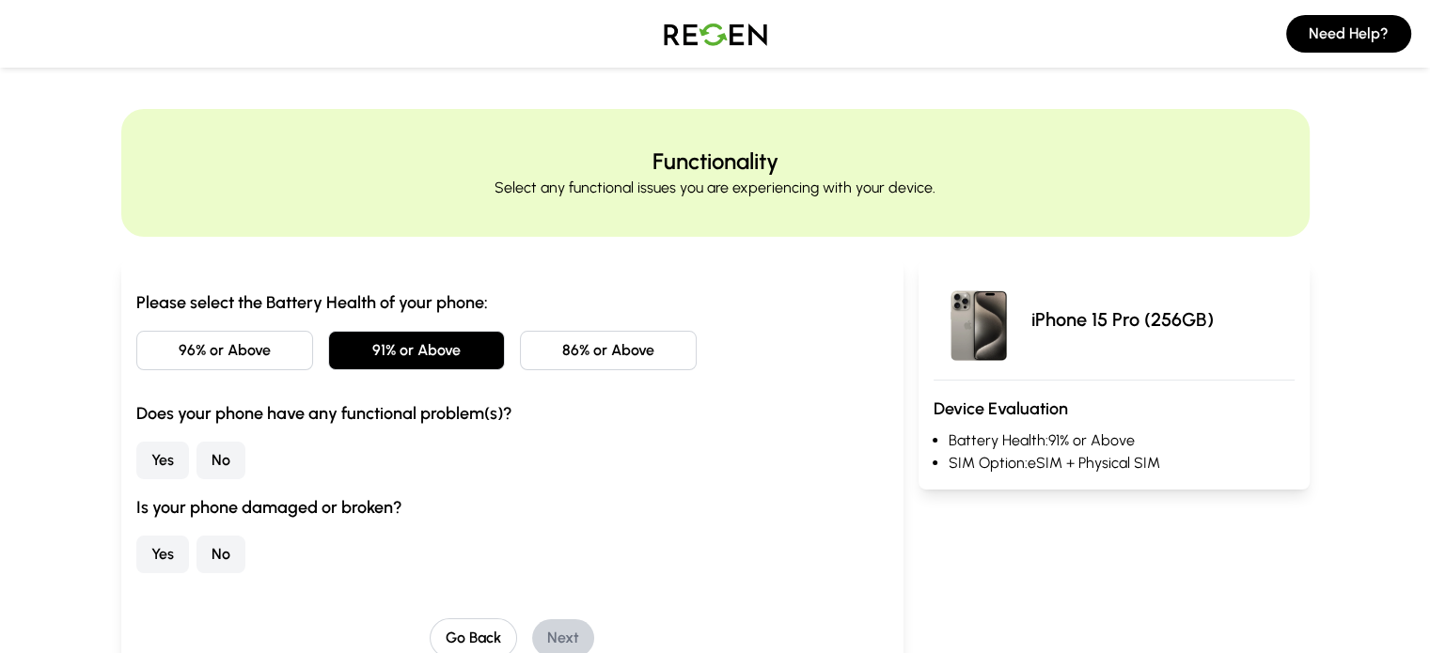
click at [196, 468] on button "No" at bounding box center [220, 461] width 49 height 38
click at [196, 552] on button "No" at bounding box center [220, 555] width 49 height 38
click at [532, 631] on button "Next" at bounding box center [563, 638] width 62 height 38
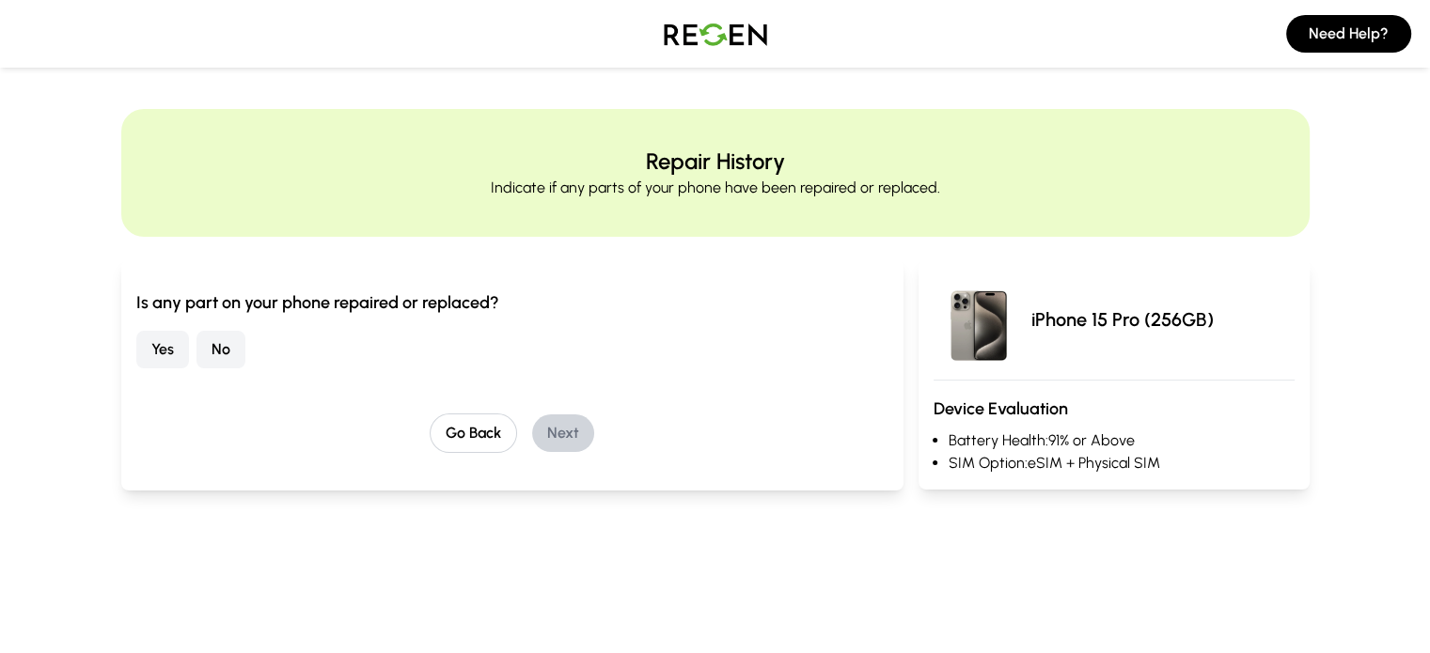
click at [196, 358] on button "No" at bounding box center [220, 350] width 49 height 38
click at [533, 430] on button "Next" at bounding box center [563, 434] width 62 height 38
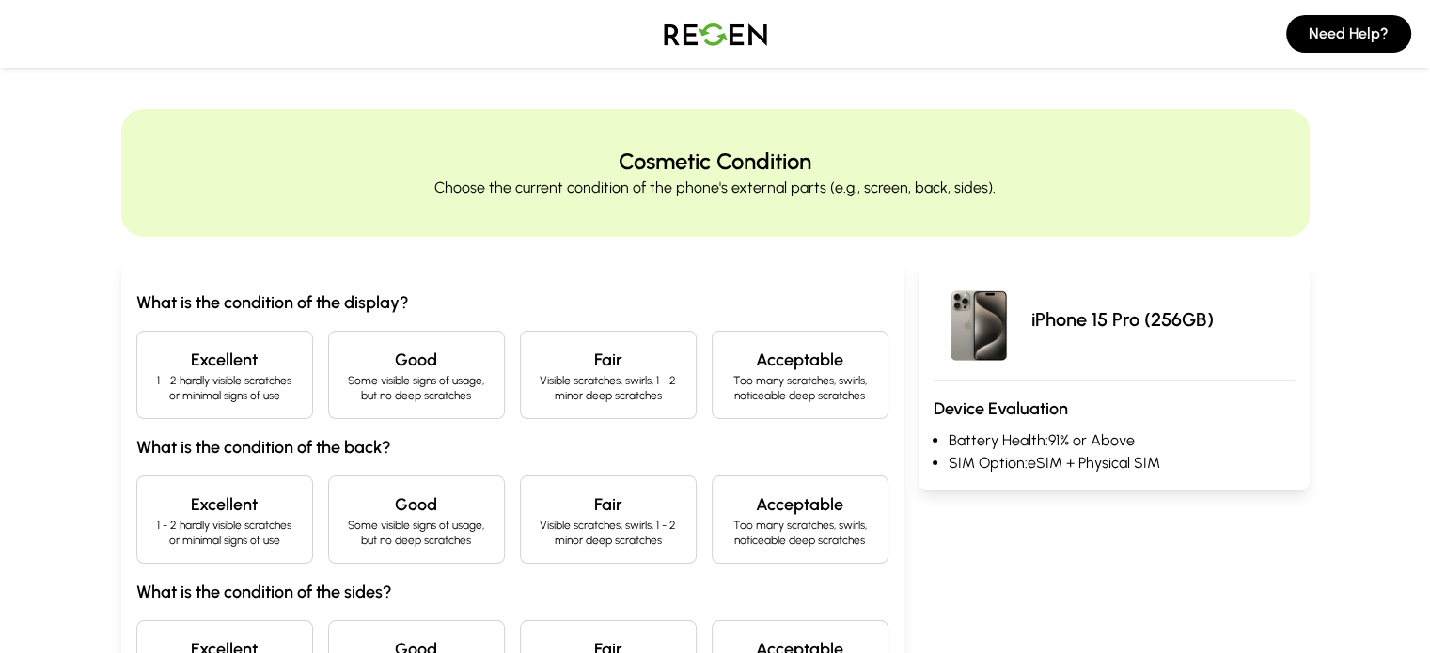
click at [152, 375] on p "1 - 2 hardly visible scratches or minimal signs of use" at bounding box center [224, 388] width 145 height 30
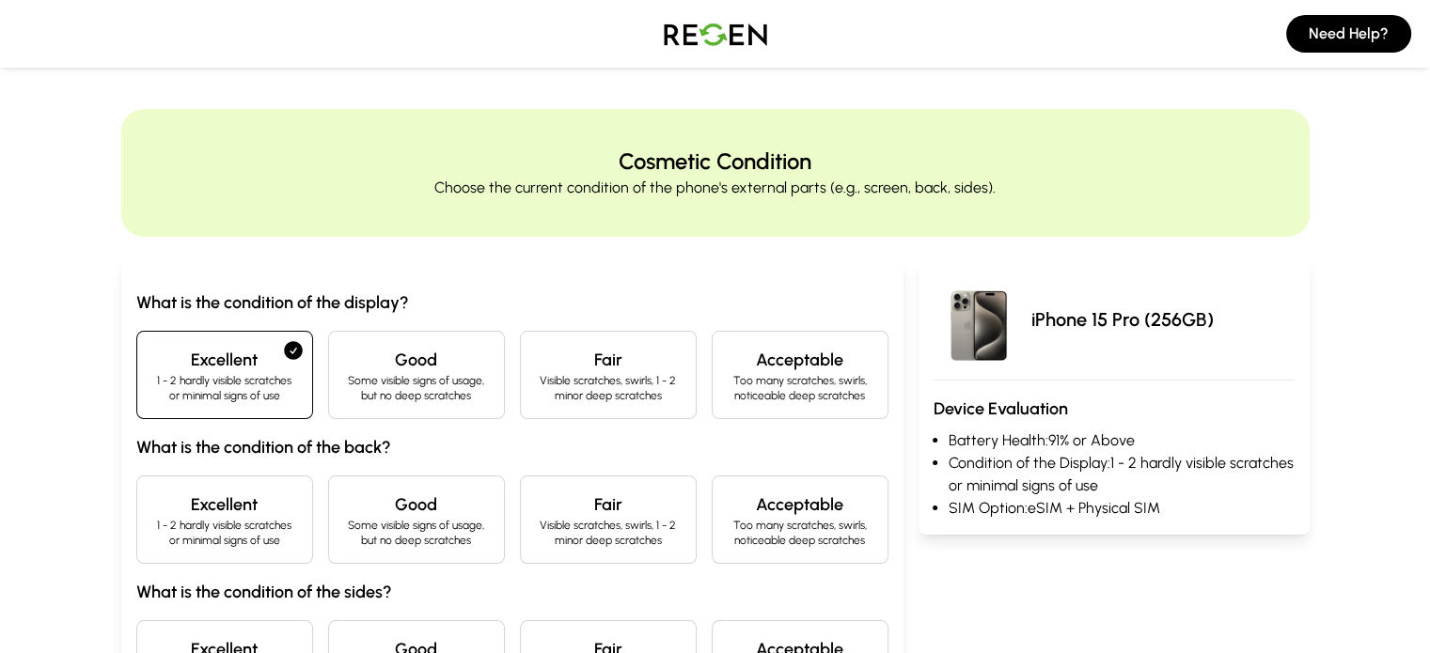
click at [152, 542] on p "1 - 2 hardly visible scratches or minimal signs of use" at bounding box center [224, 533] width 145 height 30
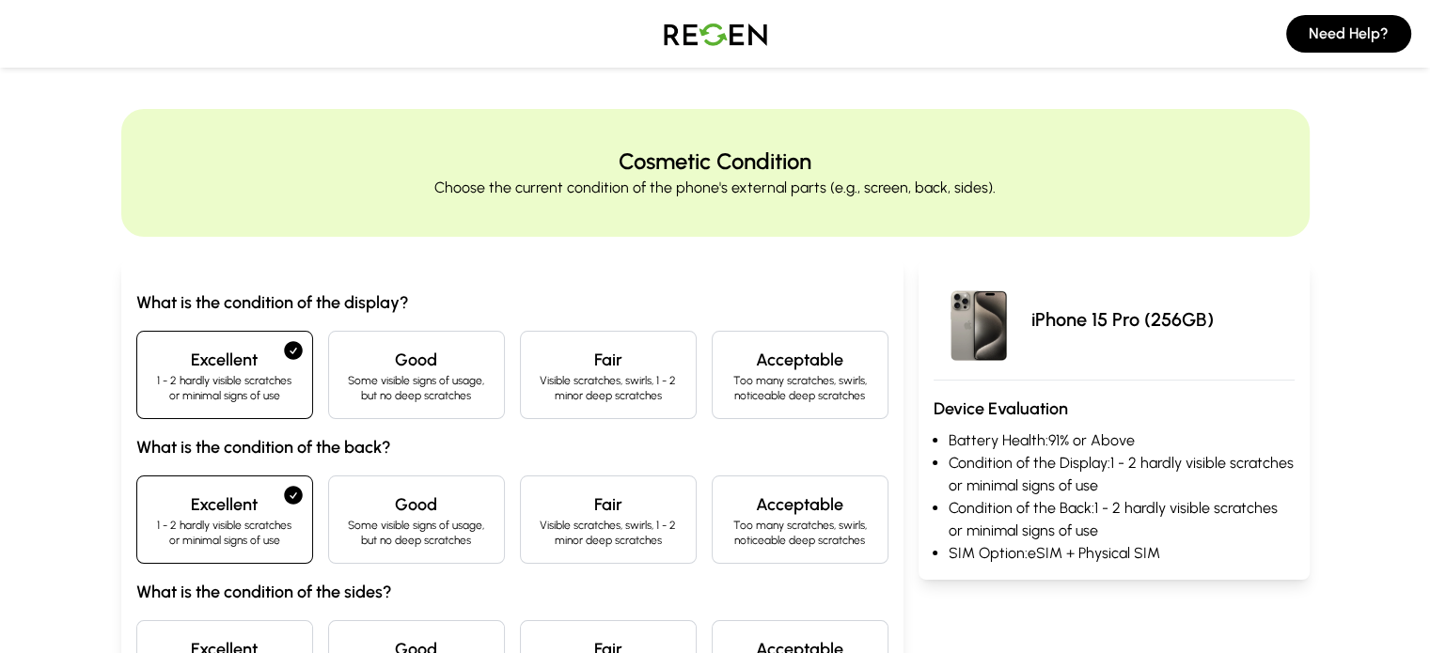
scroll to position [399, 0]
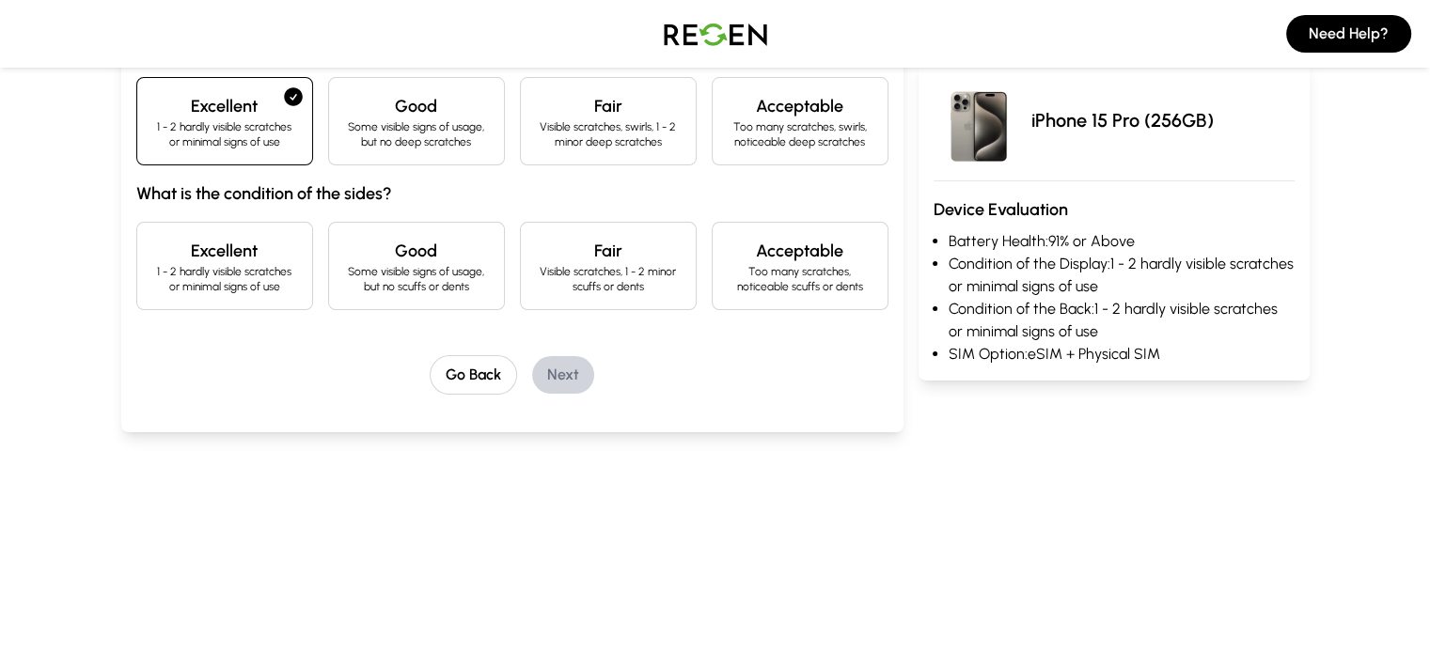
click at [155, 290] on p "1 - 2 hardly visible scratches or minimal signs of use" at bounding box center [224, 279] width 145 height 30
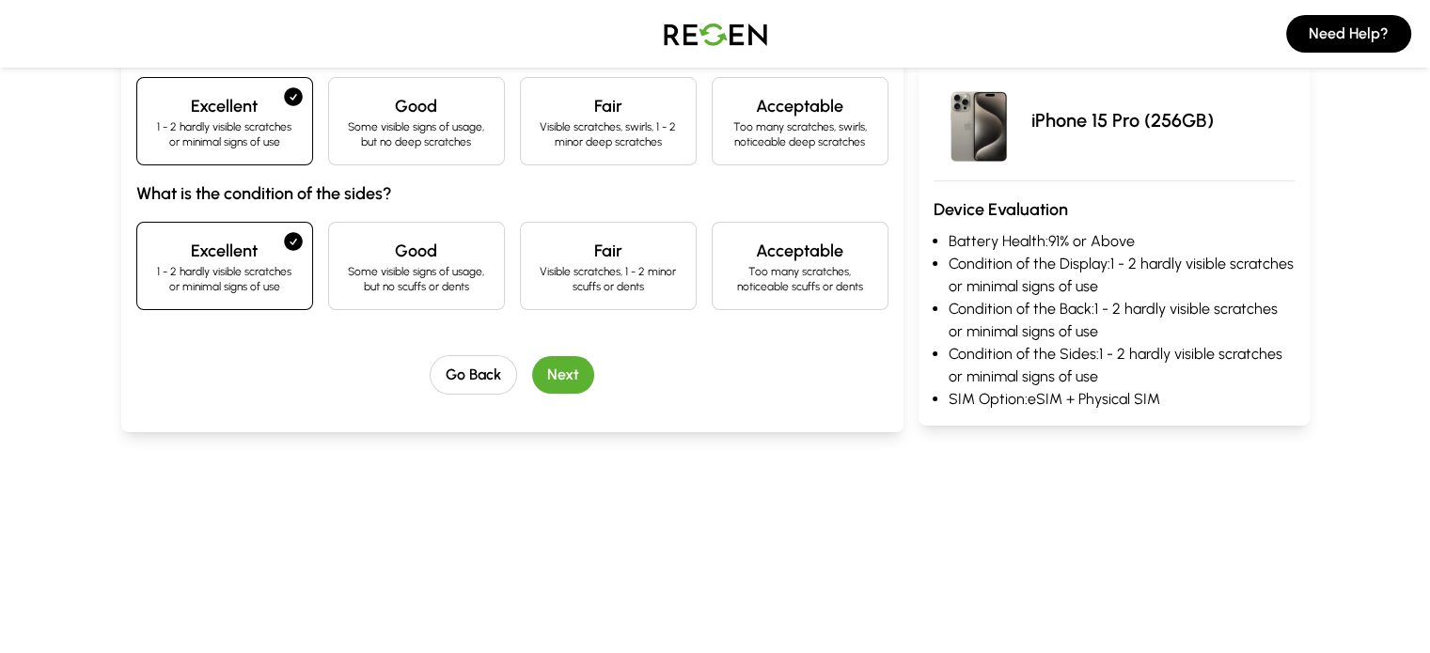
click at [532, 368] on button "Next" at bounding box center [563, 375] width 62 height 38
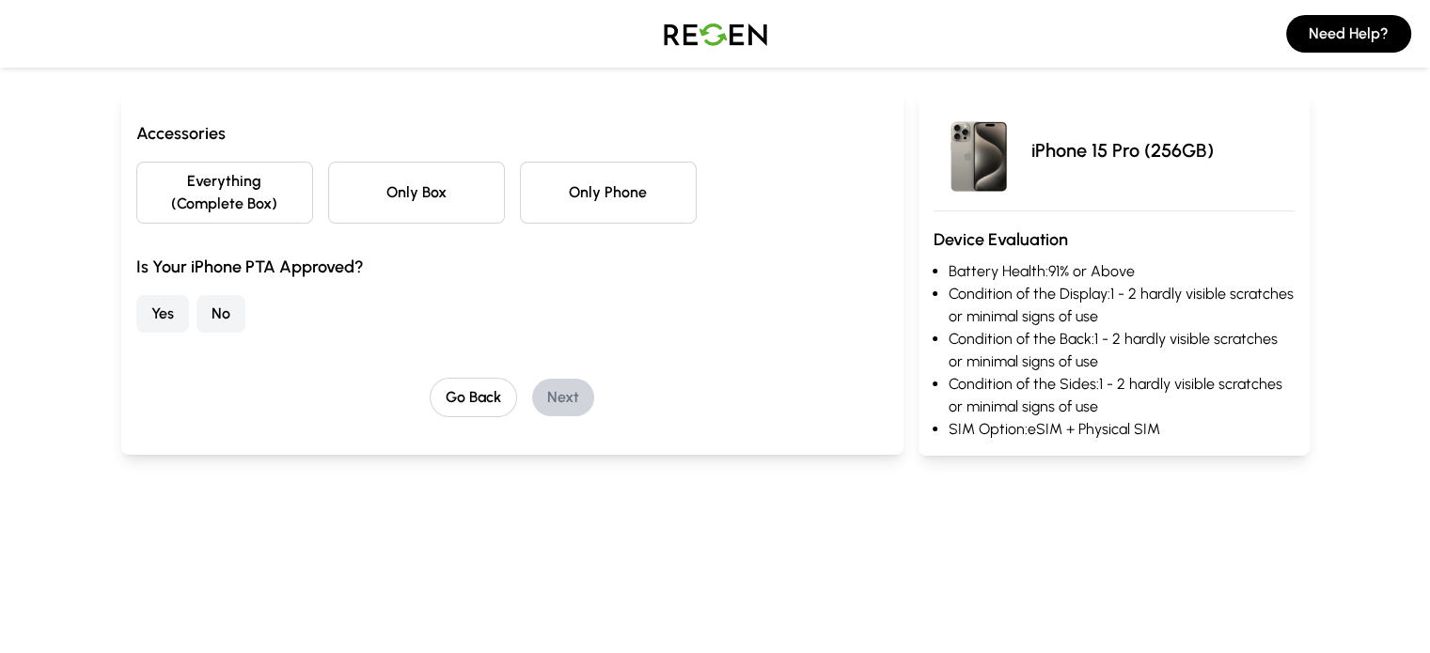
click at [144, 166] on button "Everything (Complete Box)" at bounding box center [224, 193] width 177 height 62
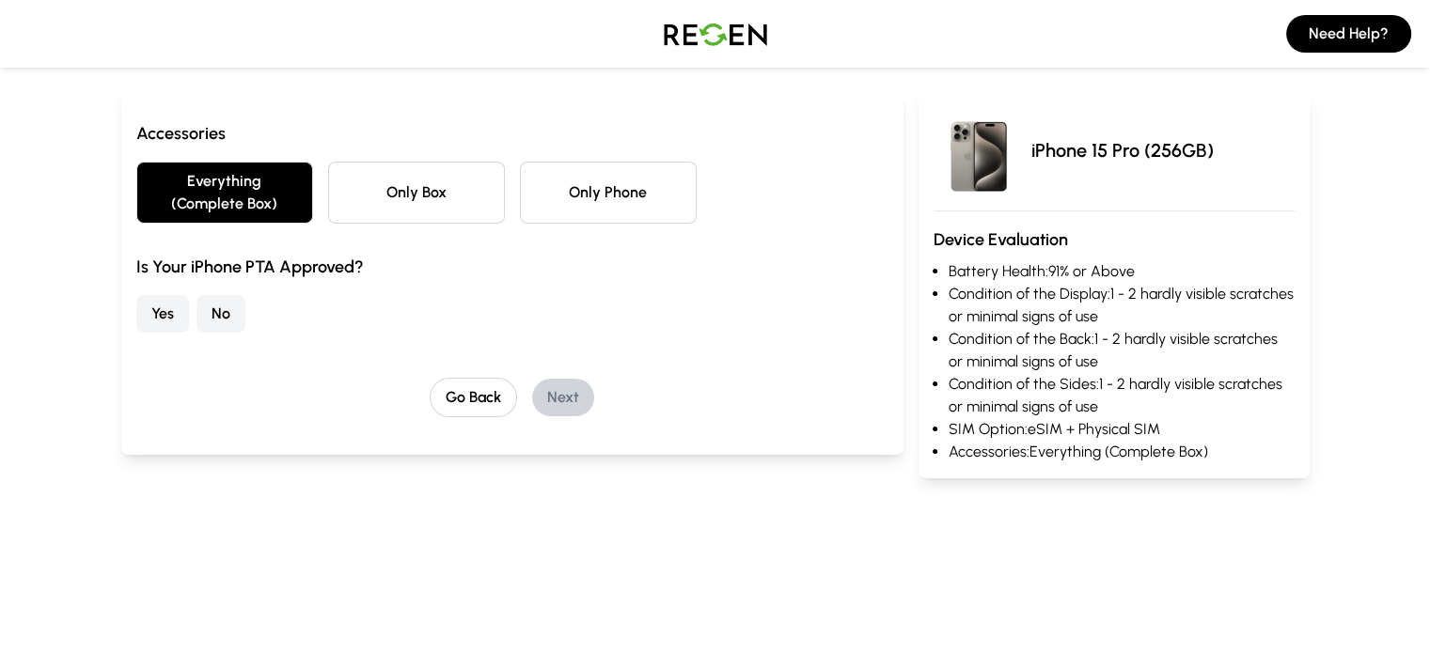
click at [196, 295] on button "No" at bounding box center [220, 314] width 49 height 38
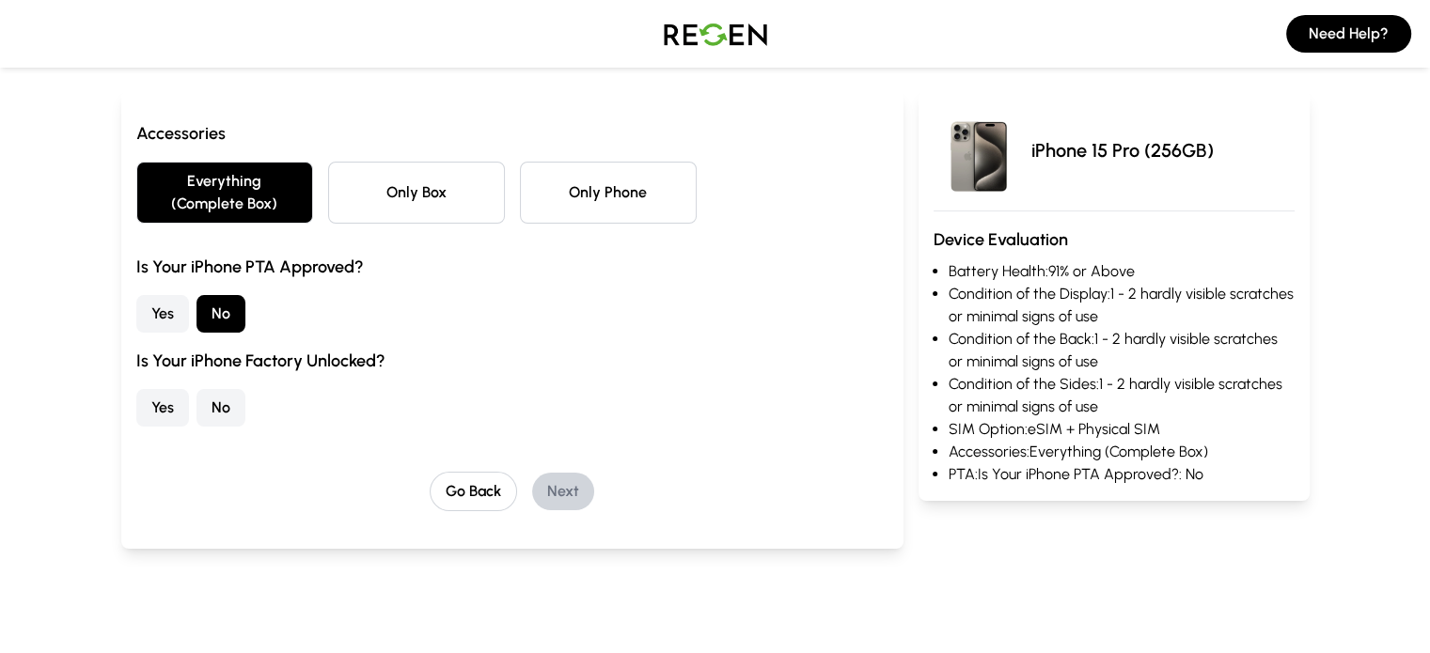
click at [136, 389] on button "Yes" at bounding box center [162, 408] width 53 height 38
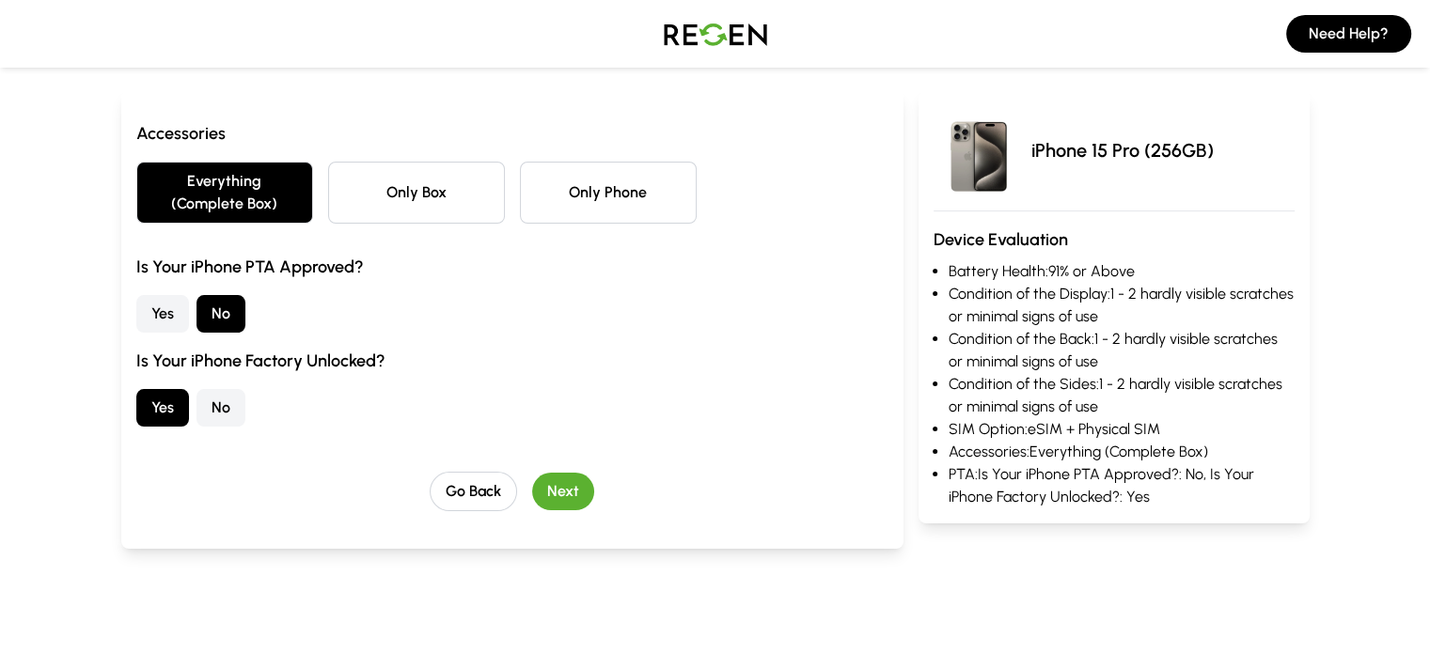
click at [539, 473] on button "Next" at bounding box center [563, 492] width 62 height 38
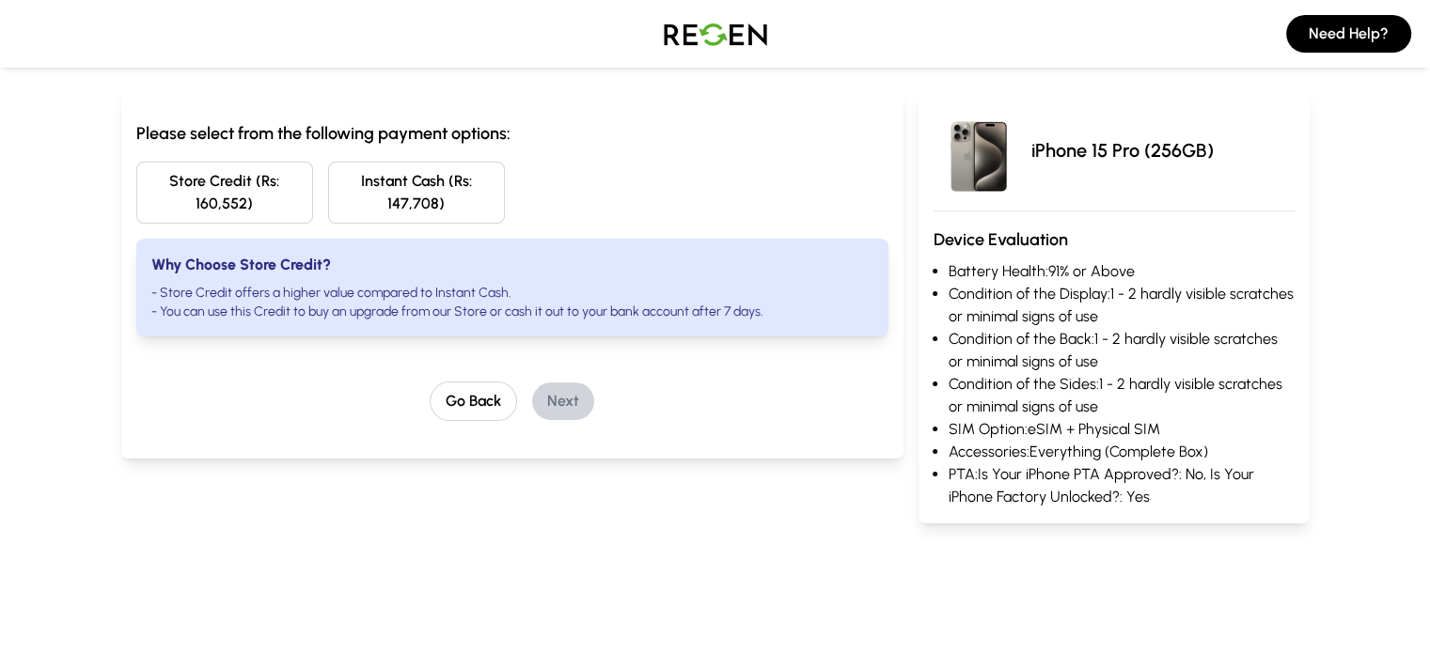
scroll to position [0, 0]
